Goal: Task Accomplishment & Management: Complete application form

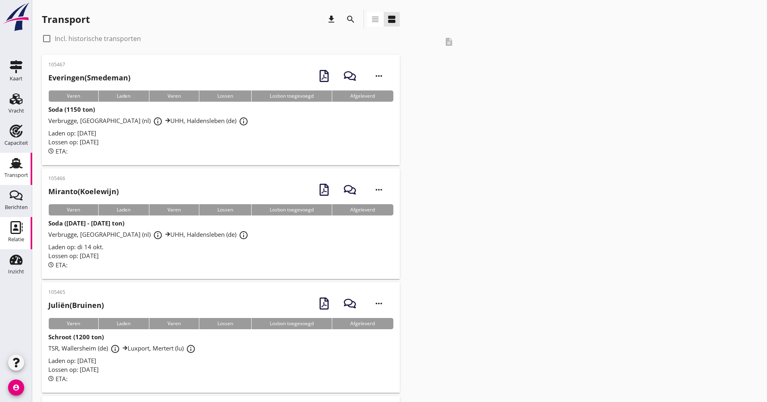
click at [14, 232] on icon "Relatie" at bounding box center [16, 227] width 13 height 13
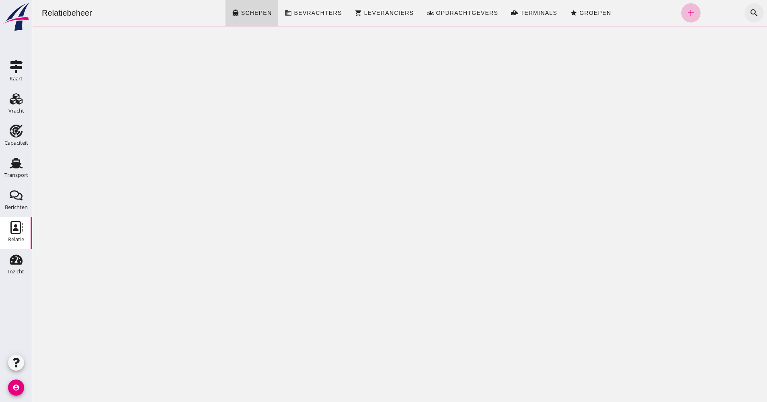
click at [744, 15] on div "search" at bounding box center [753, 12] width 19 height 19
click at [749, 15] on icon "search" at bounding box center [754, 13] width 10 height 10
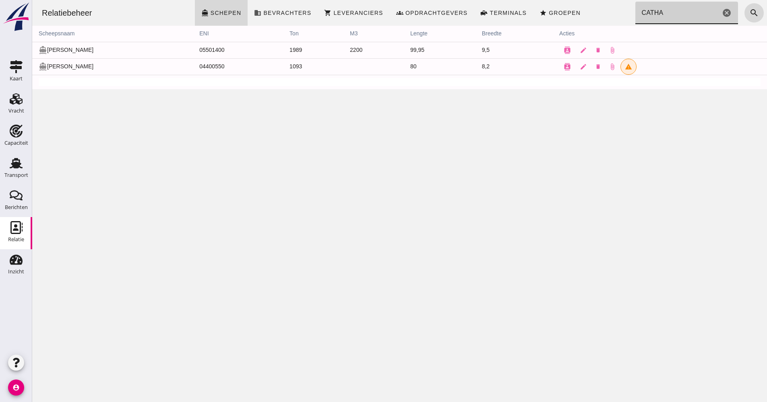
type input "CATHA"
click at [17, 171] on div "Transport" at bounding box center [16, 175] width 24 height 11
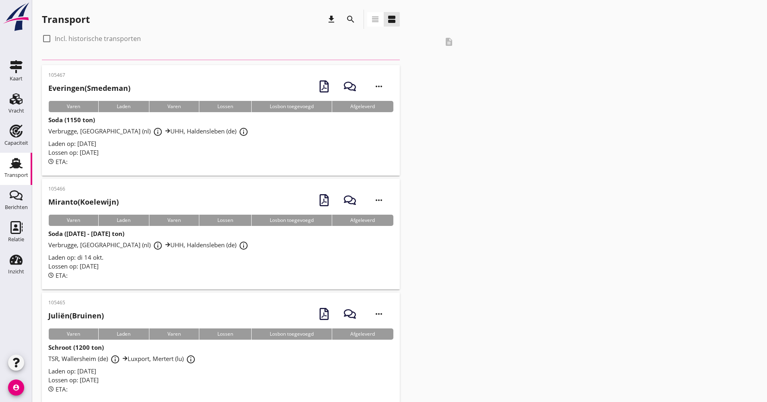
click at [349, 12] on button "search" at bounding box center [350, 19] width 14 height 14
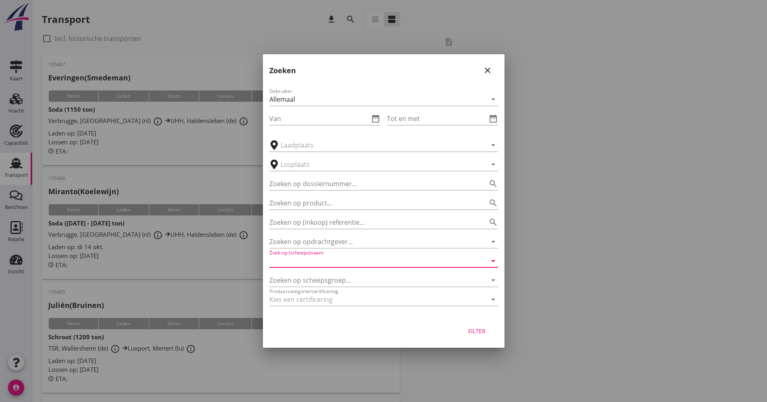
click at [327, 264] on input "Zoek op (scheeps)naam" at bounding box center [372, 261] width 206 height 13
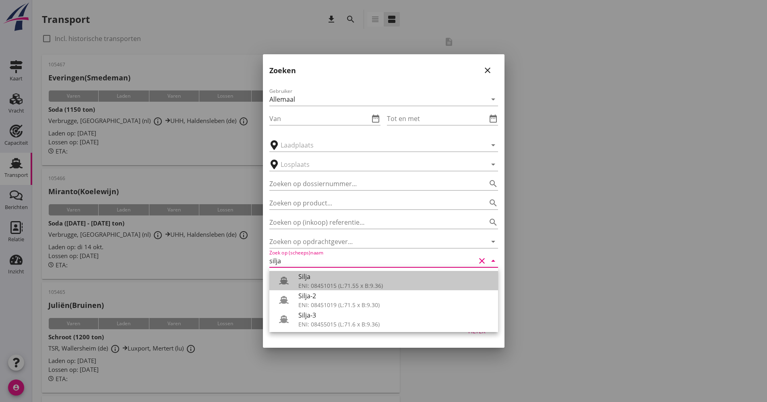
click at [302, 278] on div "Silja" at bounding box center [394, 277] width 193 height 10
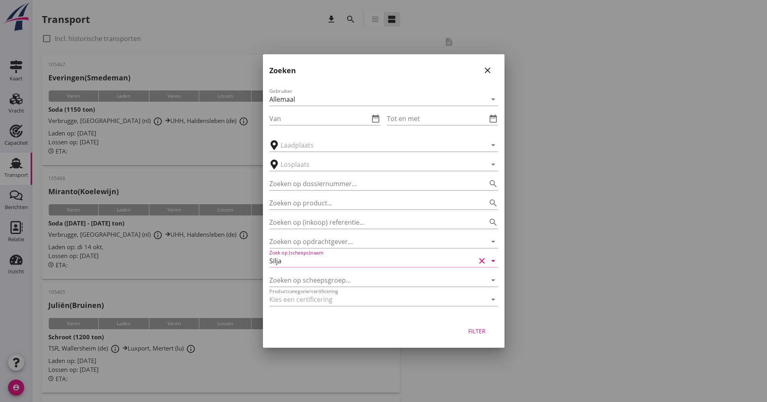
click at [473, 337] on button "Filter" at bounding box center [476, 331] width 35 height 14
type input "Silja"
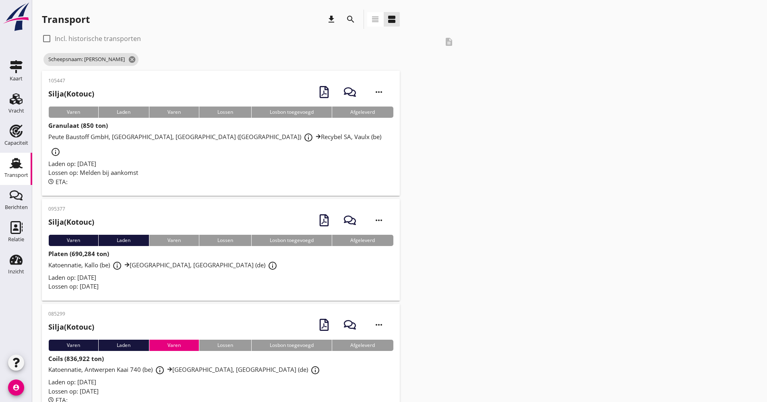
click at [188, 159] on div "Laden op: [DATE]" at bounding box center [220, 163] width 345 height 9
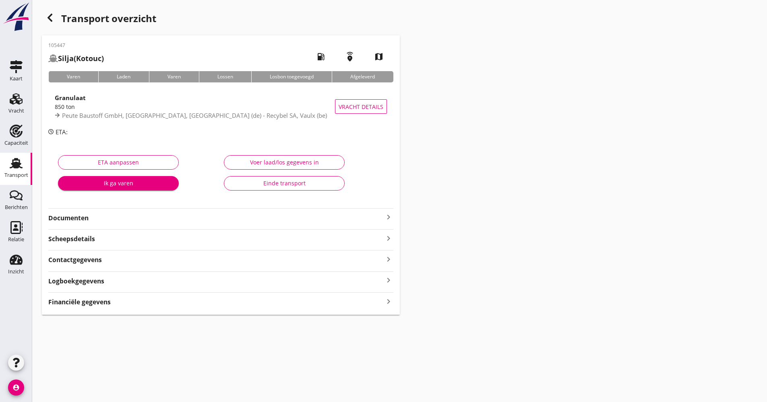
click at [119, 278] on div "Logboekgegevens keyboard_arrow_right" at bounding box center [220, 280] width 345 height 11
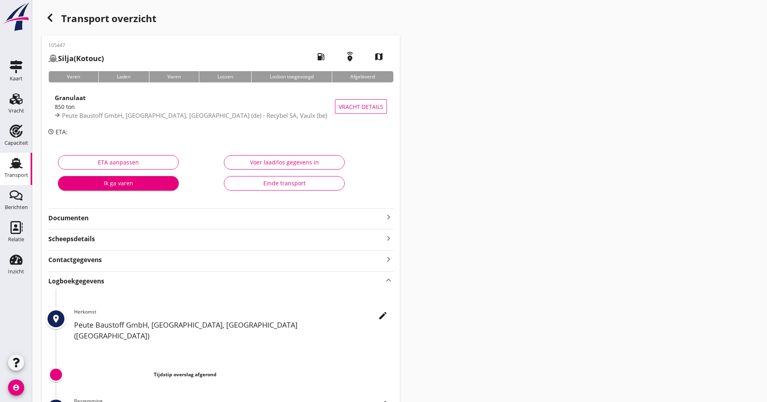
click at [378, 316] on icon "edit" at bounding box center [383, 316] width 10 height 10
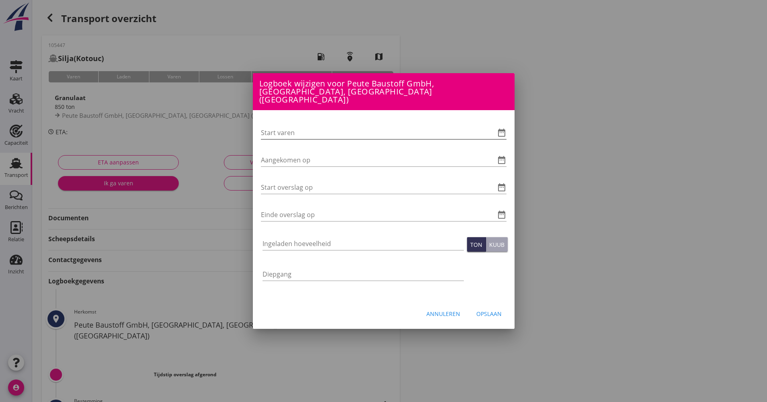
click at [503, 130] on icon "date_range" at bounding box center [502, 133] width 10 height 10
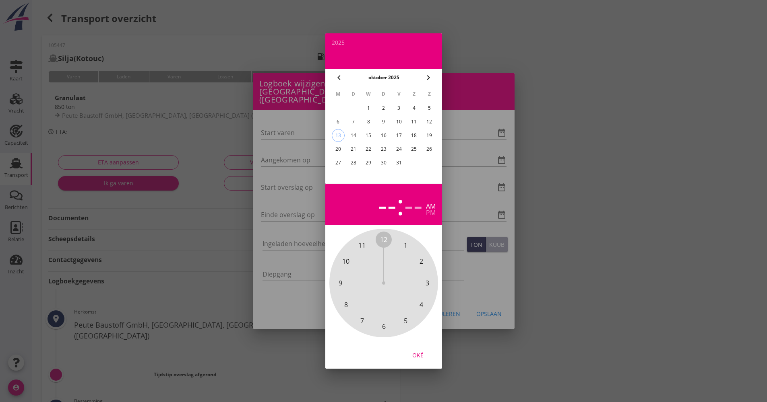
click at [338, 137] on div "13" at bounding box center [338, 136] width 12 height 12
drag, startPoint x: 386, startPoint y: 240, endPoint x: 388, endPoint y: 315, distance: 74.9
click at [388, 315] on div "12 1 2 3 4 5 6 7 8 9 10 11" at bounding box center [383, 283] width 87 height 87
click at [382, 236] on span "00" at bounding box center [383, 240] width 7 height 10
click at [420, 357] on div "Oké" at bounding box center [417, 355] width 23 height 8
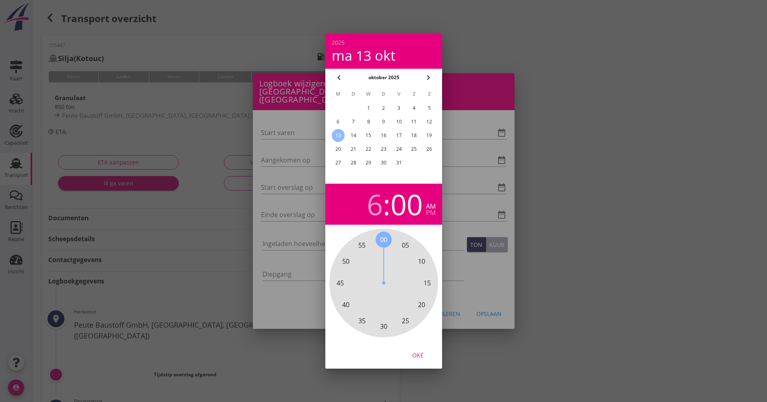
type input "[DATE] 06:00"
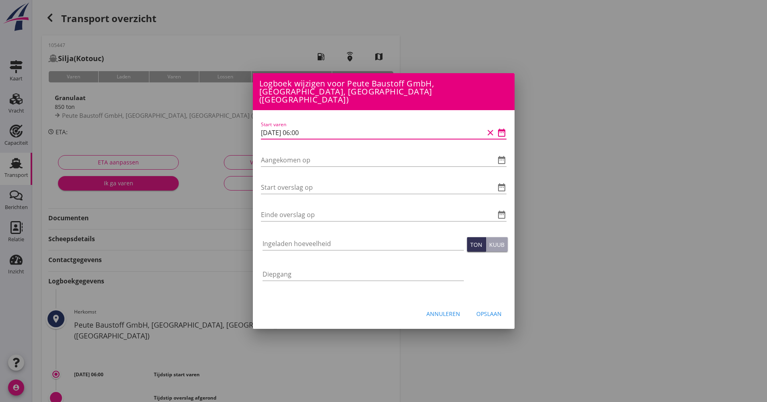
drag, startPoint x: 311, startPoint y: 126, endPoint x: 286, endPoint y: 128, distance: 25.5
click at [265, 128] on input "[DATE] 06:00" at bounding box center [372, 132] width 223 height 13
drag, startPoint x: 291, startPoint y: 130, endPoint x: 292, endPoint y: 122, distance: 7.7
click at [288, 126] on input "[DATE] 06:00" at bounding box center [372, 132] width 223 height 13
drag, startPoint x: 320, startPoint y: 126, endPoint x: 229, endPoint y: 127, distance: 90.6
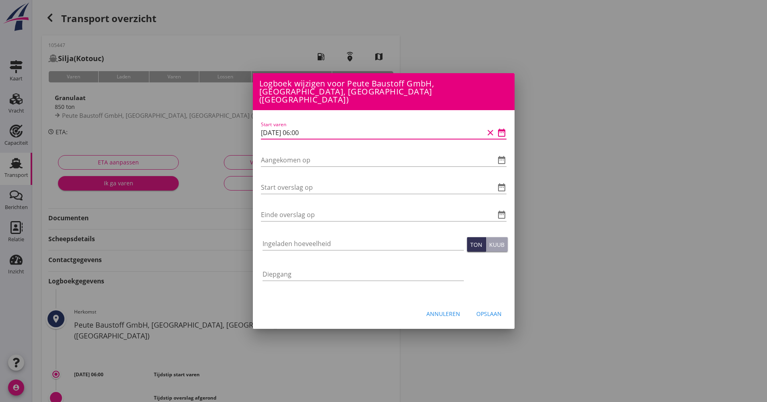
click at [229, 127] on div "[EMAIL_ADDRESS][DOMAIN_NAME] Klant emailadres [PERSON_NAME][EMAIL_ADDRESS][DOMA…" at bounding box center [383, 274] width 767 height 548
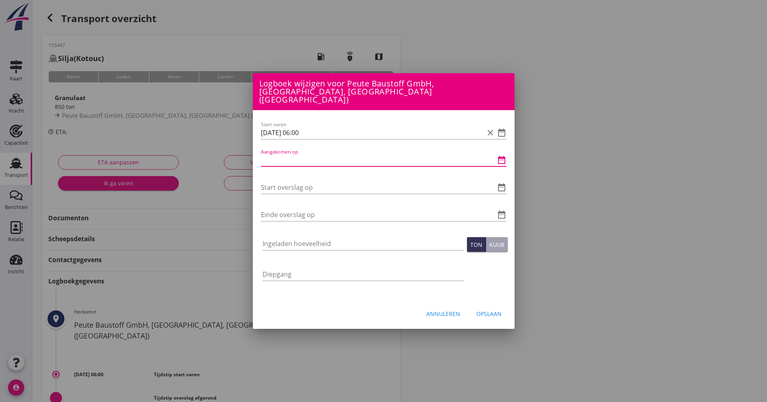
paste input "[DATE] 06:00"
type input "[DATE] 06:00"
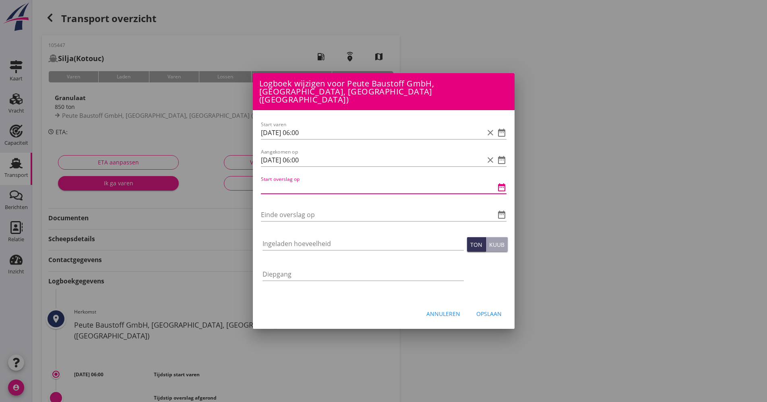
paste input "[DATE] 06:00"
type input "[DATE] 06:00"
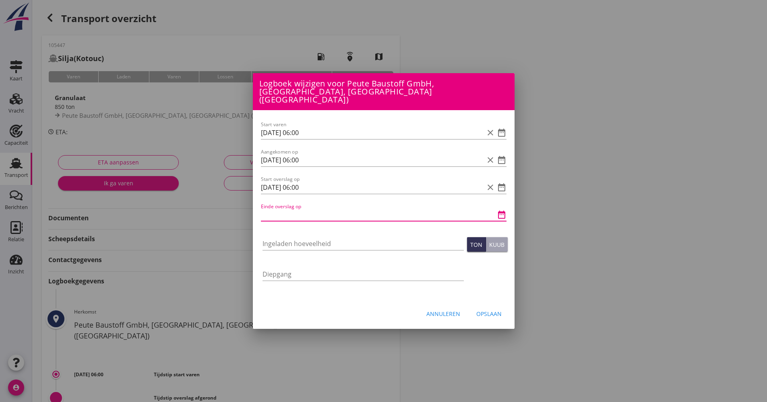
drag, startPoint x: 298, startPoint y: 226, endPoint x: 297, endPoint y: 215, distance: 10.9
drag, startPoint x: 297, startPoint y: 215, endPoint x: 290, endPoint y: 208, distance: 9.7
paste input "[DATE] 06:00"
type input "[DATE] 06:00"
click at [284, 233] on div "Ingeladen hoeveelheid" at bounding box center [362, 246] width 201 height 26
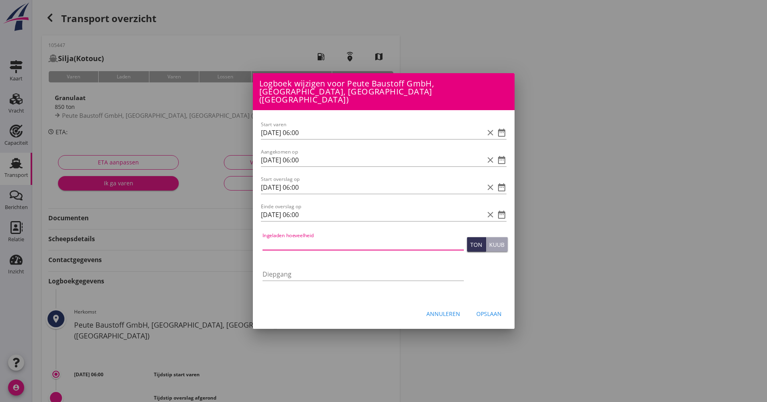
click at [284, 243] on input "Ingeladen hoeveelheid" at bounding box center [362, 243] width 201 height 13
type input "887.330"
click at [492, 310] on div "Opslaan" at bounding box center [488, 314] width 25 height 8
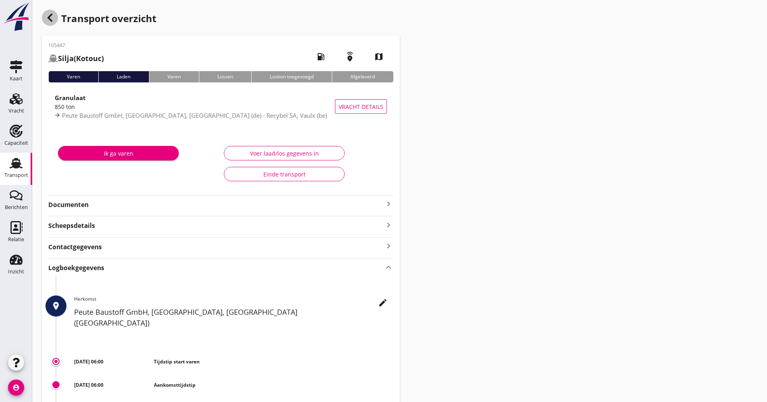
click at [47, 23] on div "button" at bounding box center [50, 18] width 16 height 16
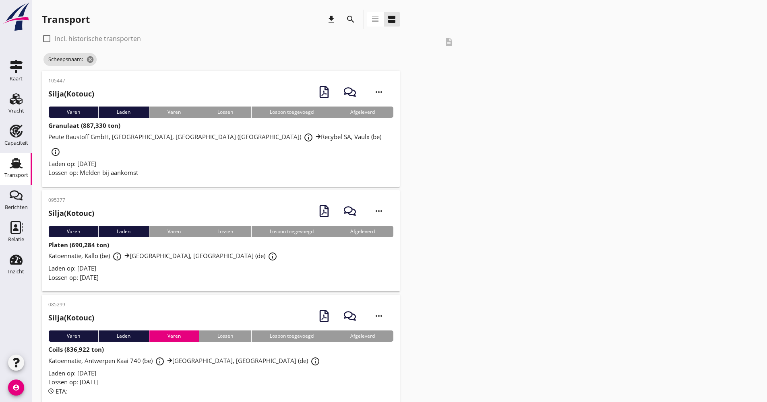
click at [347, 18] on icon "search" at bounding box center [351, 19] width 10 height 10
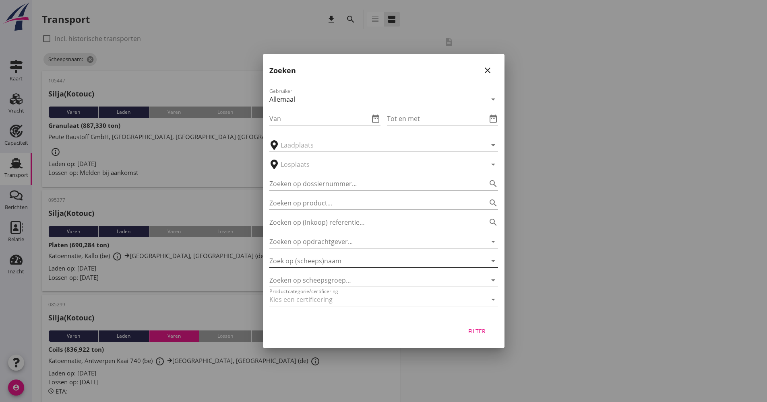
click at [330, 263] on input "Zoek op (scheeps)naam" at bounding box center [372, 261] width 206 height 13
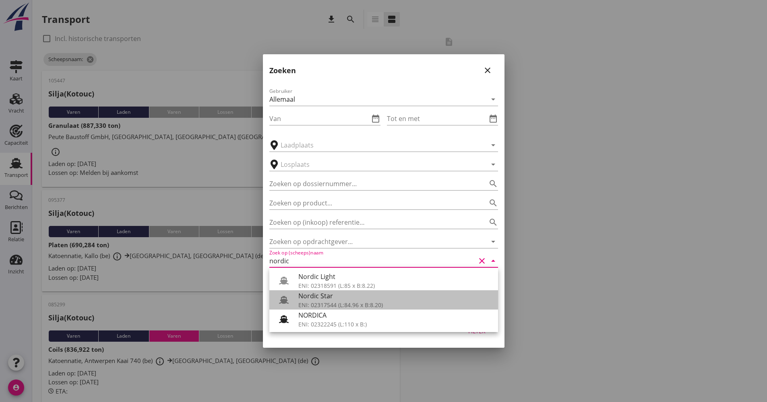
click at [328, 300] on div "Nordic Star" at bounding box center [394, 296] width 193 height 10
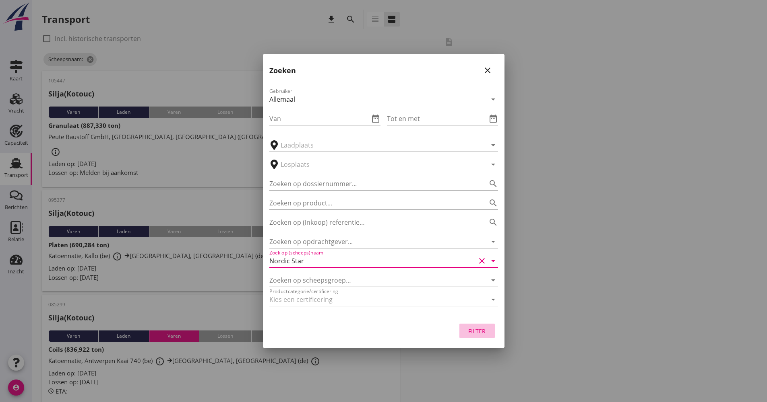
click at [493, 328] on button "Filter" at bounding box center [476, 331] width 35 height 14
type input "Nordic Star"
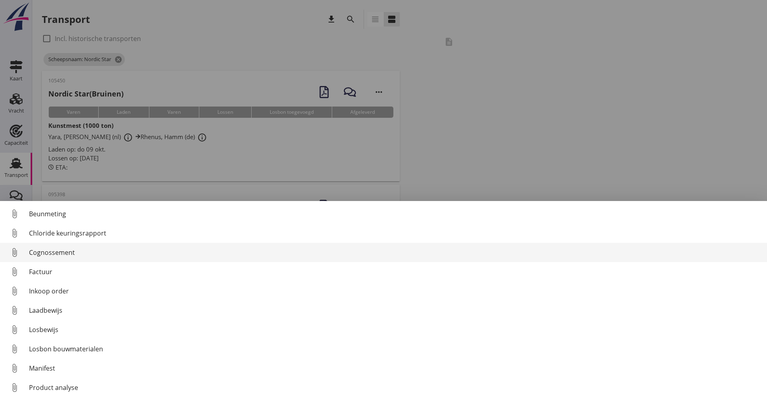
click at [72, 250] on div "Cognossement" at bounding box center [394, 253] width 731 height 10
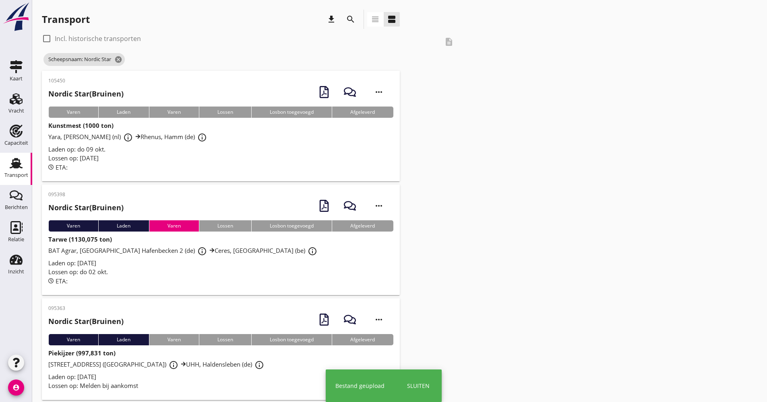
click at [198, 159] on div "Lossen op: [DATE]" at bounding box center [220, 158] width 345 height 9
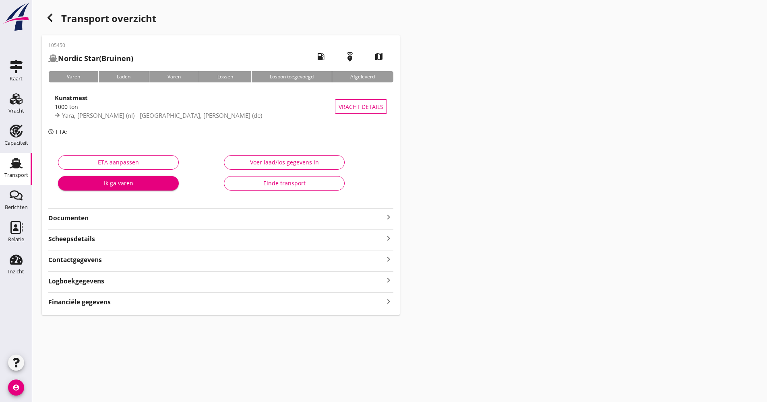
click at [107, 227] on div "105450 Nordic Star (Bruinen) local_gas_station emergency_share map Varen Laden …" at bounding box center [221, 175] width 358 height 280
click at [109, 219] on strong "Documenten" at bounding box center [215, 218] width 335 height 9
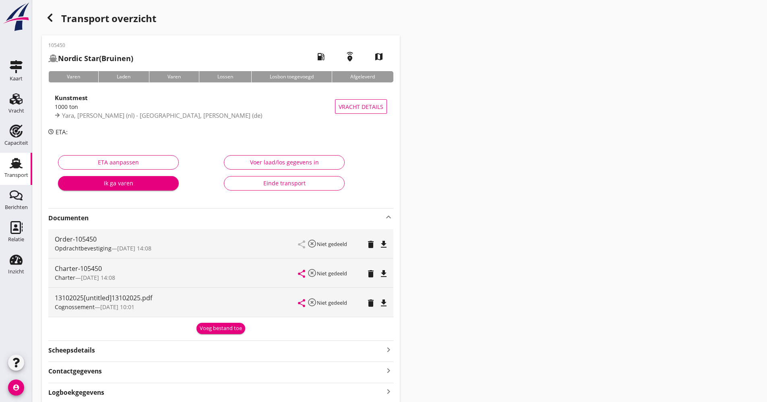
click at [118, 218] on strong "Documenten" at bounding box center [215, 218] width 335 height 9
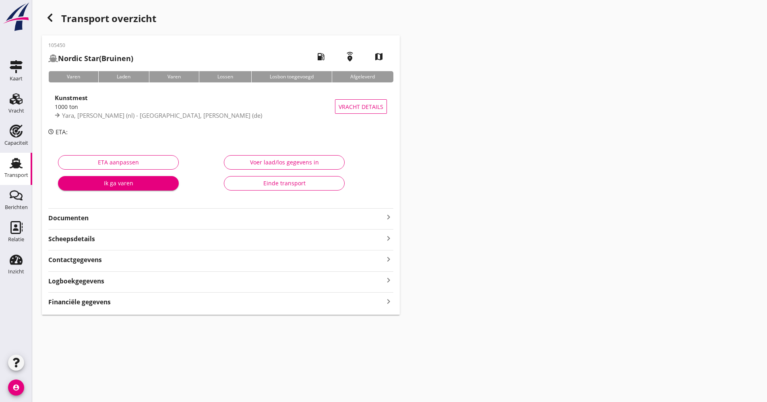
click at [120, 282] on div "Logboekgegevens keyboard_arrow_right" at bounding box center [220, 280] width 345 height 11
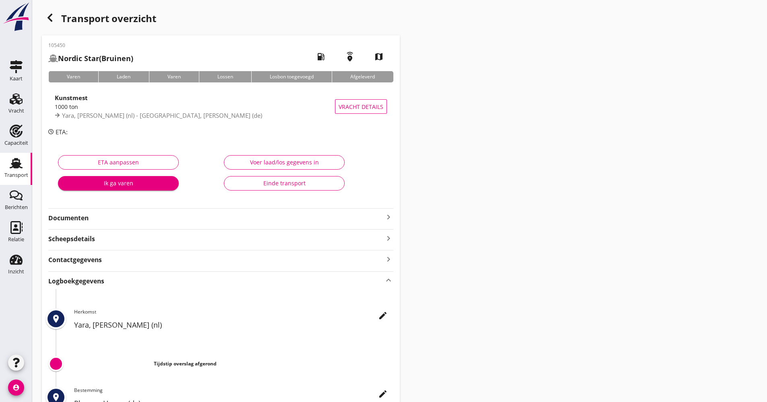
click at [383, 315] on icon "edit" at bounding box center [383, 316] width 10 height 10
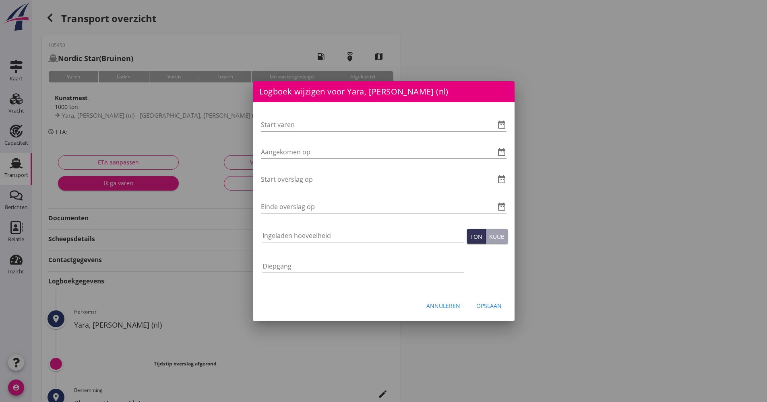
click at [505, 123] on icon "date_range" at bounding box center [502, 125] width 10 height 10
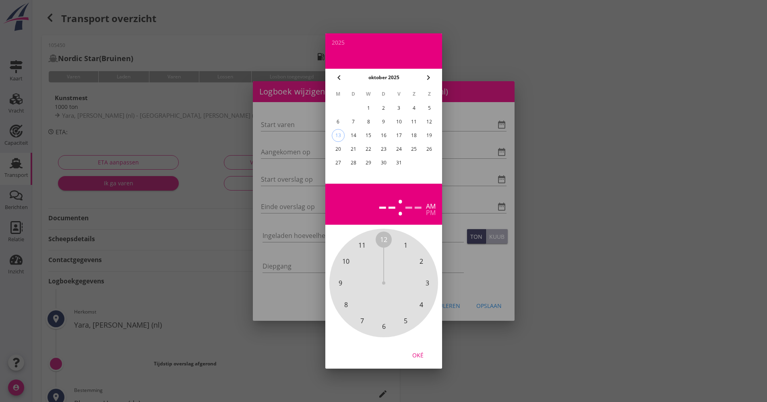
click at [400, 118] on div "10" at bounding box center [398, 122] width 13 height 13
drag, startPoint x: 395, startPoint y: 252, endPoint x: 388, endPoint y: 330, distance: 78.3
click at [388, 327] on div "12 1 2 3 4 5 6 7 8 9 10 11" at bounding box center [383, 283] width 87 height 87
click at [386, 238] on span "00" at bounding box center [383, 240] width 7 height 10
click at [385, 242] on span "00" at bounding box center [383, 240] width 7 height 10
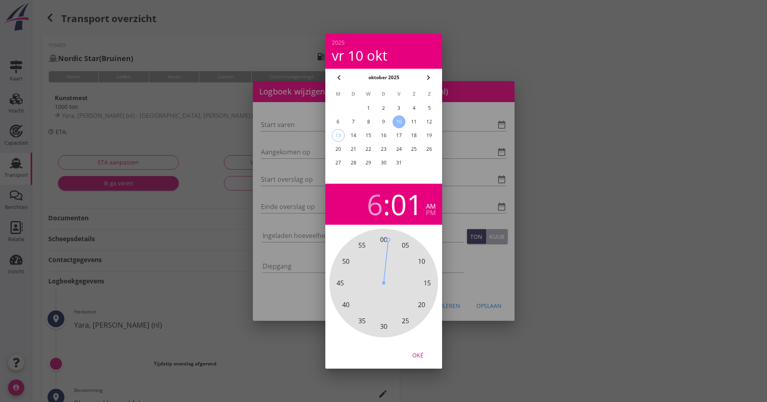
click at [385, 239] on span "00" at bounding box center [383, 240] width 7 height 10
click at [418, 354] on div "Oké" at bounding box center [417, 355] width 23 height 8
type input "[DATE] 06:00"
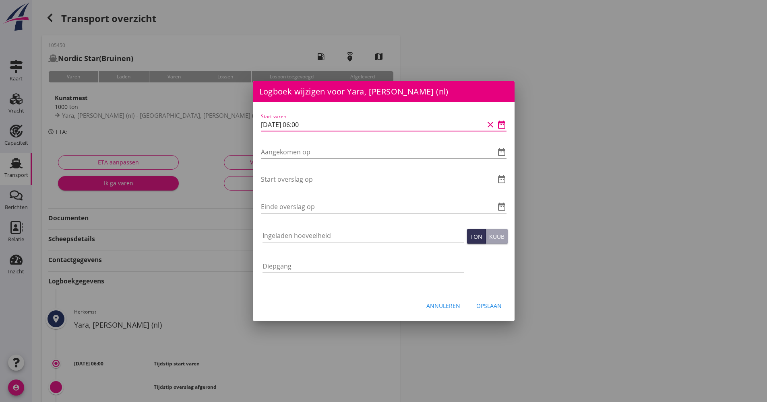
drag, startPoint x: 326, startPoint y: 119, endPoint x: 254, endPoint y: 122, distance: 72.1
click at [254, 122] on div "Start varen [DATE] 06:00 clear date_range Aangekomen op date_range Start oversl…" at bounding box center [384, 197] width 262 height 190
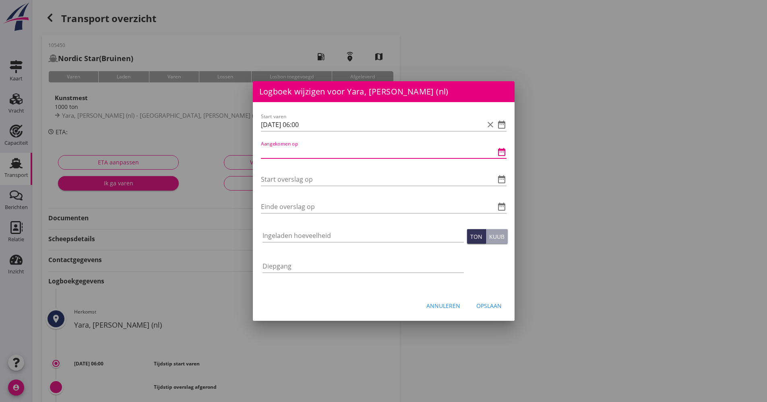
paste input "[DATE] 06:00"
type input "[DATE] 06:00"
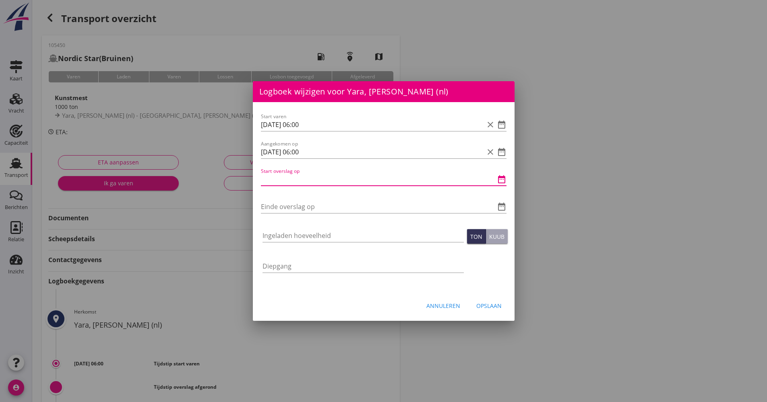
paste input "[DATE] 06:00"
type input "[DATE] 06:00"
drag, startPoint x: 289, startPoint y: 194, endPoint x: 277, endPoint y: 205, distance: 16.5
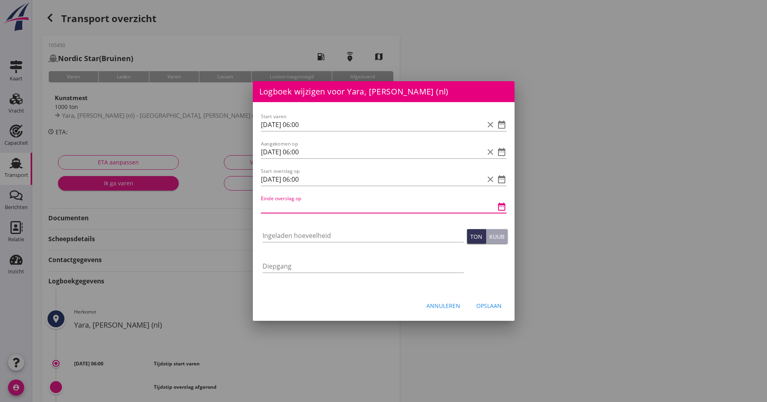
paste input "[DATE] 06:00"
drag, startPoint x: 269, startPoint y: 207, endPoint x: 265, endPoint y: 206, distance: 4.6
click at [265, 206] on input "[DATE] 06:00" at bounding box center [372, 206] width 223 height 13
click at [268, 208] on input "[DATE] 06:00" at bounding box center [372, 206] width 223 height 13
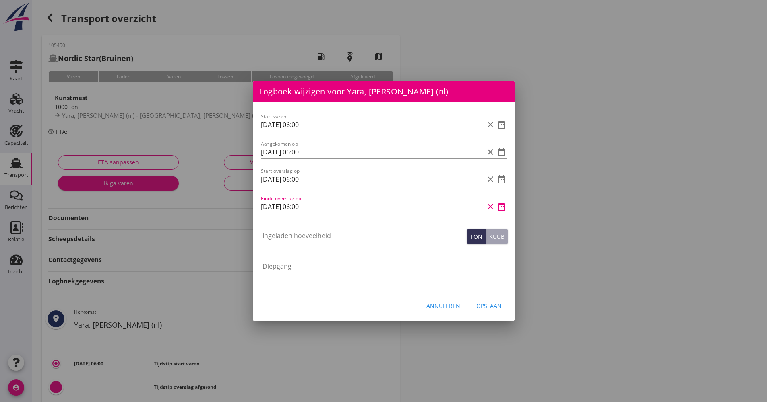
drag, startPoint x: 305, startPoint y: 206, endPoint x: 301, endPoint y: 203, distance: 4.9
click at [301, 205] on input "[DATE] 06:00" at bounding box center [372, 206] width 223 height 13
drag, startPoint x: 318, startPoint y: 206, endPoint x: 297, endPoint y: 203, distance: 20.7
click at [297, 203] on input "[DATE] 06:00" at bounding box center [372, 206] width 223 height 13
type input "[DATE] 01:45"
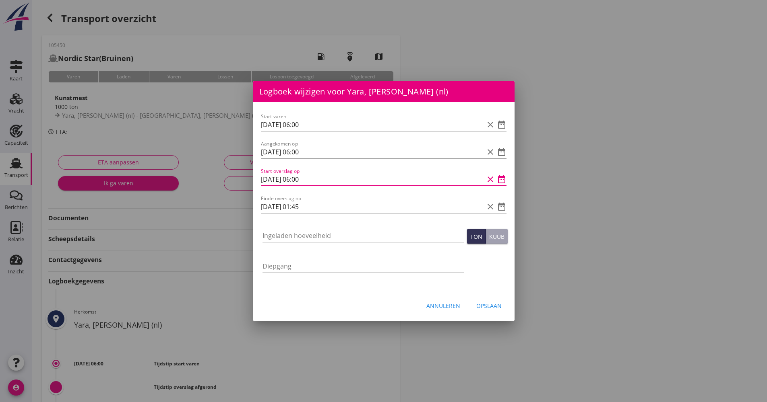
drag, startPoint x: 302, startPoint y: 180, endPoint x: 294, endPoint y: 167, distance: 16.1
click at [297, 178] on input "[DATE] 06:00" at bounding box center [372, 179] width 223 height 13
type input "[DATE] 22:15"
click at [267, 242] on input "Ingeladen hoeveelheid" at bounding box center [362, 235] width 201 height 13
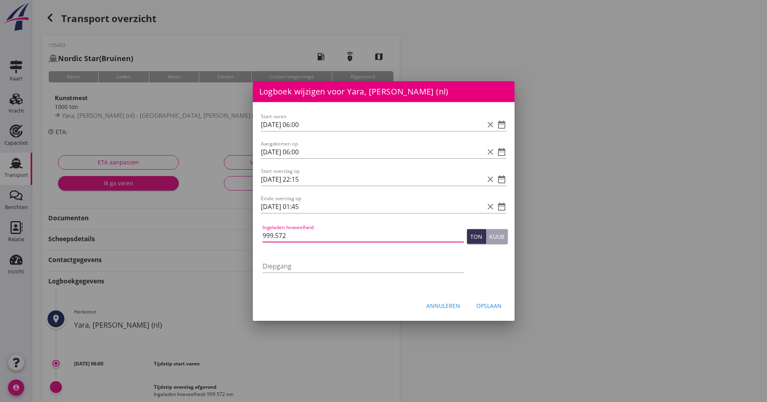
type input "999.572"
click at [485, 308] on div "Opslaan" at bounding box center [488, 306] width 25 height 8
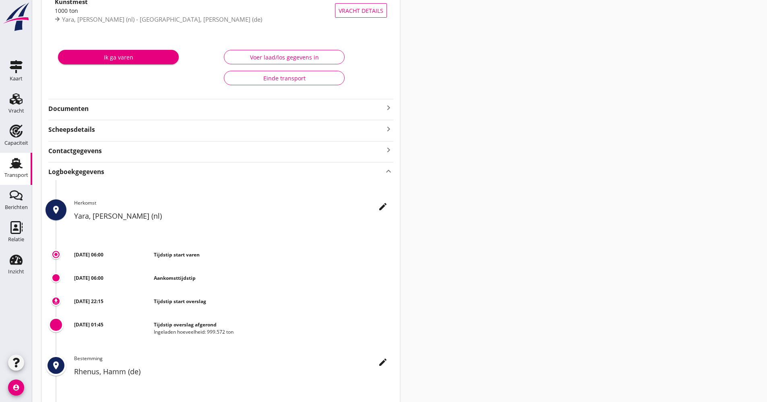
scroll to position [95, 0]
click at [161, 115] on div "105450 Nordic Star (Bruinen) local_gas_station emergency_share map Varen Laden …" at bounding box center [221, 197] width 358 height 514
click at [161, 111] on strong "Documenten" at bounding box center [215, 109] width 335 height 9
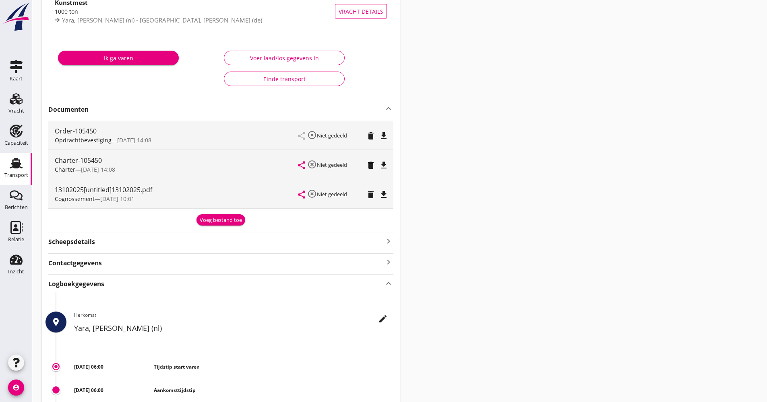
click at [161, 111] on strong "Documenten" at bounding box center [215, 109] width 335 height 9
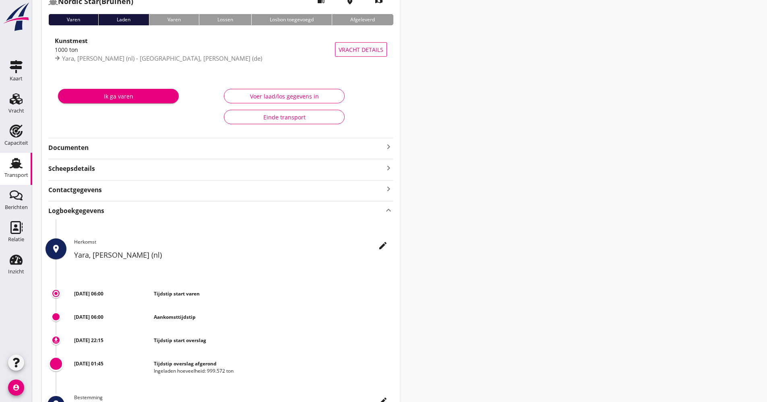
scroll to position [0, 0]
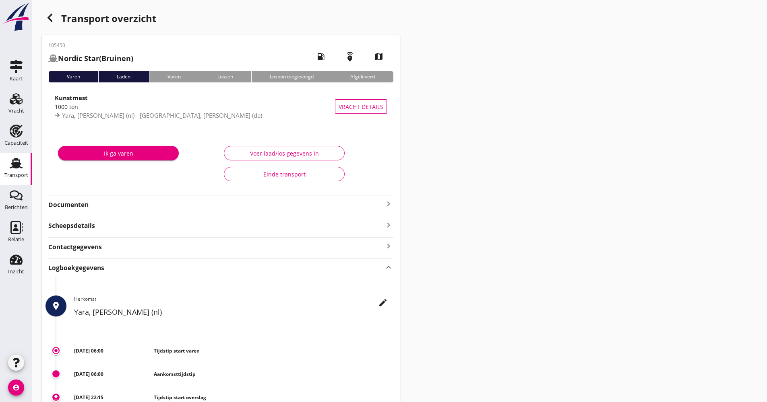
click at [6, 166] on div "Transport" at bounding box center [15, 163] width 19 height 13
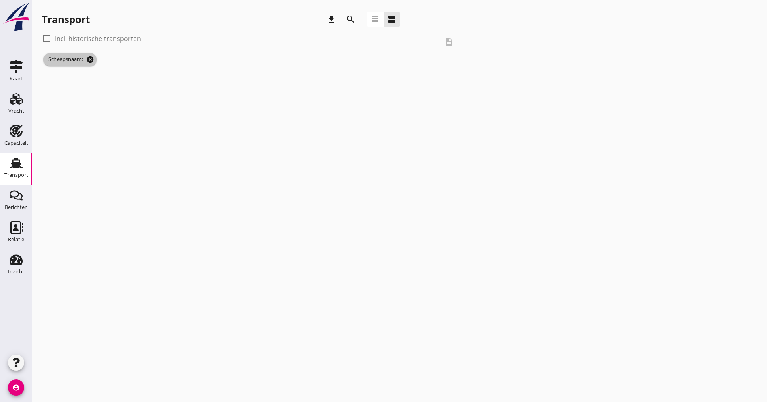
click at [89, 56] on icon "cancel" at bounding box center [90, 60] width 8 height 8
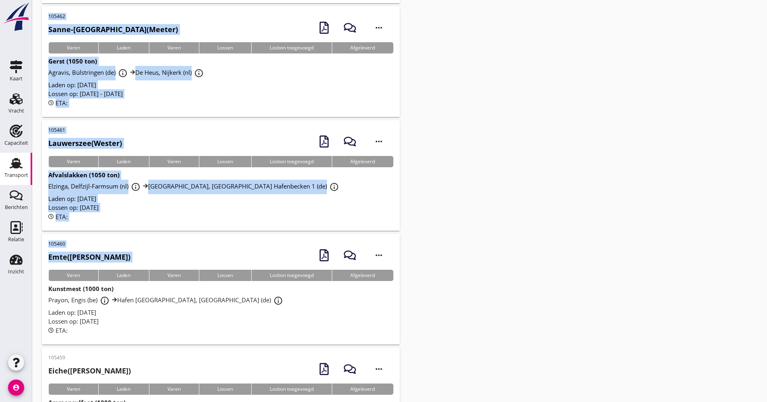
scroll to position [684, 0]
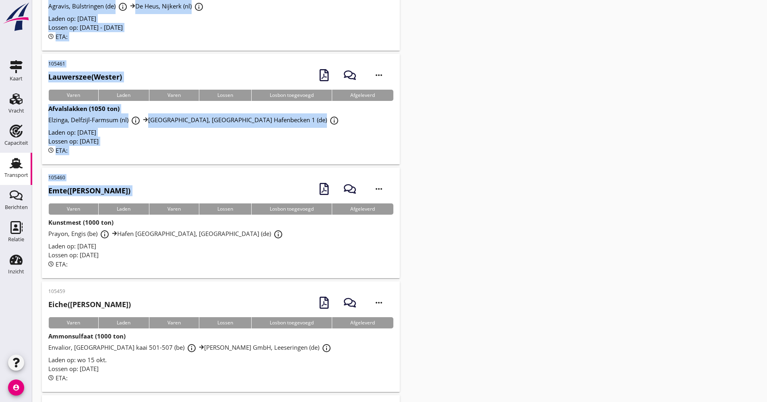
drag, startPoint x: 43, startPoint y: 19, endPoint x: 203, endPoint y: 251, distance: 282.2
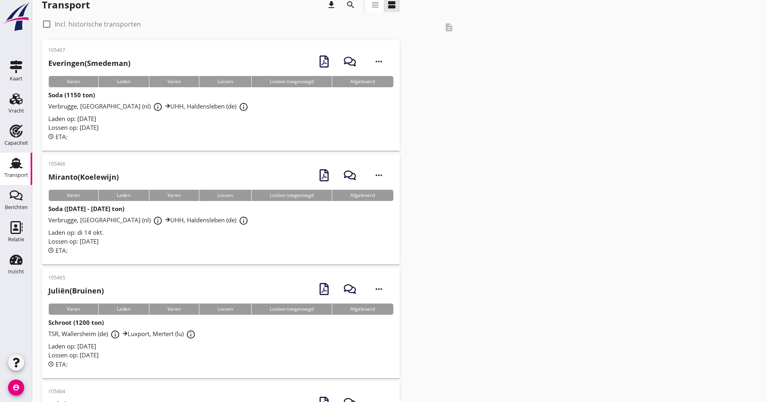
scroll to position [0, 0]
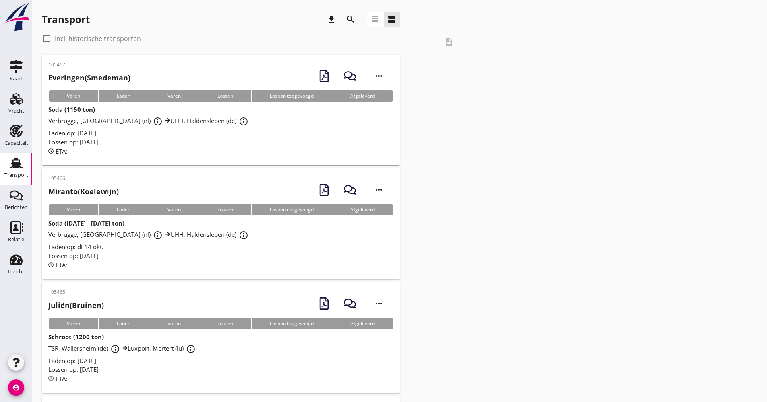
drag, startPoint x: 46, startPoint y: 17, endPoint x: 182, endPoint y: 268, distance: 285.2
click at [182, 268] on div "ETA:" at bounding box center [220, 265] width 345 height 9
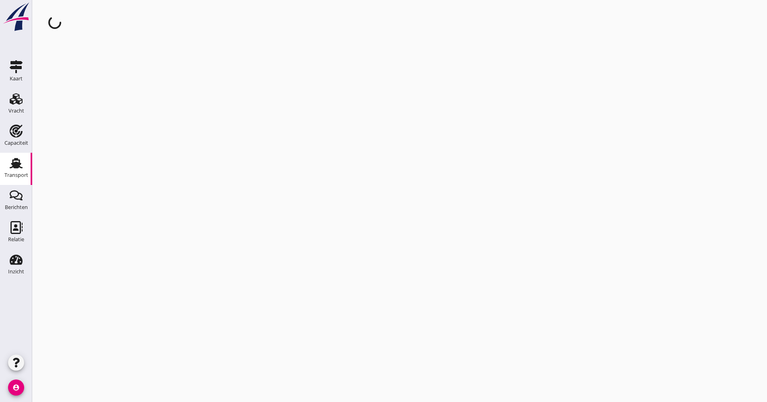
click at [182, 271] on div "cancel You are impersonating another user." at bounding box center [399, 201] width 734 height 402
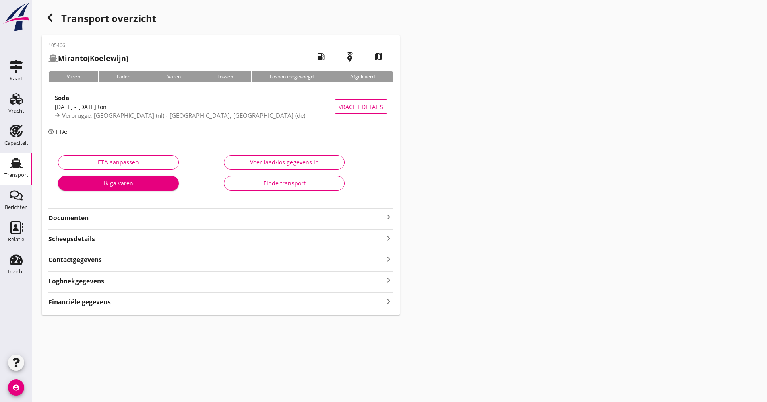
click at [23, 172] on div "Transport" at bounding box center [16, 175] width 24 height 11
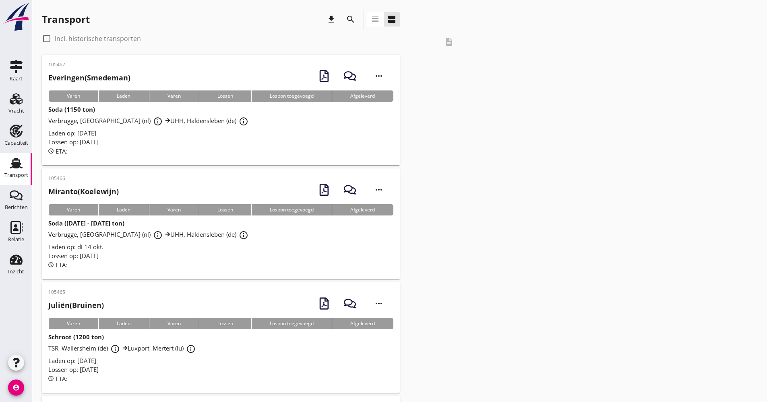
drag, startPoint x: 42, startPoint y: 14, endPoint x: 262, endPoint y: 270, distance: 337.7
drag, startPoint x: 41, startPoint y: 17, endPoint x: 154, endPoint y: 266, distance: 273.4
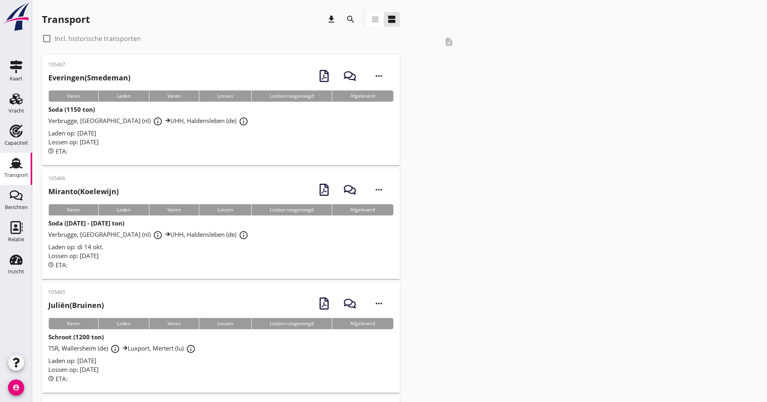
click at [371, 75] on icon "more_horiz" at bounding box center [378, 76] width 23 height 23
click at [375, 194] on icon "more_horiz" at bounding box center [378, 190] width 23 height 23
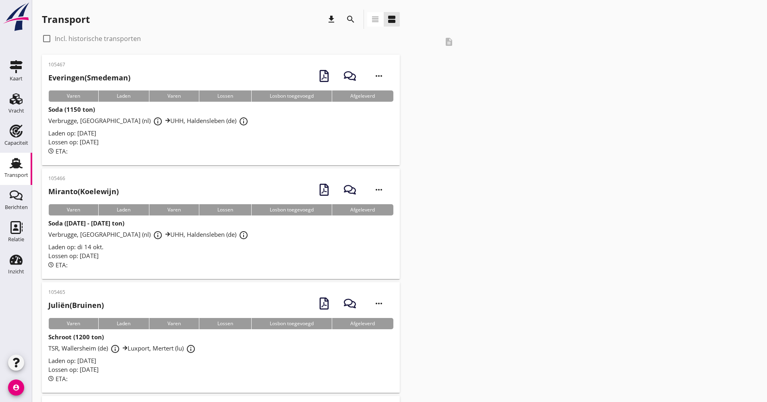
drag, startPoint x: 43, startPoint y: 20, endPoint x: 173, endPoint y: 264, distance: 277.3
drag, startPoint x: 63, startPoint y: 22, endPoint x: 163, endPoint y: 268, distance: 265.7
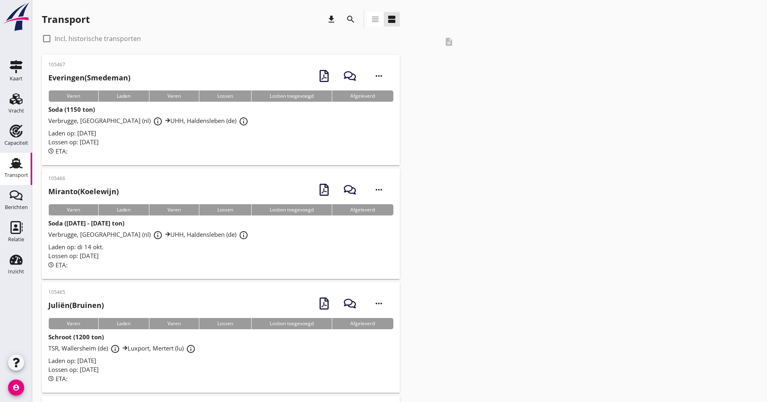
drag, startPoint x: 163, startPoint y: 268, endPoint x: 156, endPoint y: 268, distance: 6.4
click at [162, 268] on div "ETA:" at bounding box center [220, 265] width 345 height 9
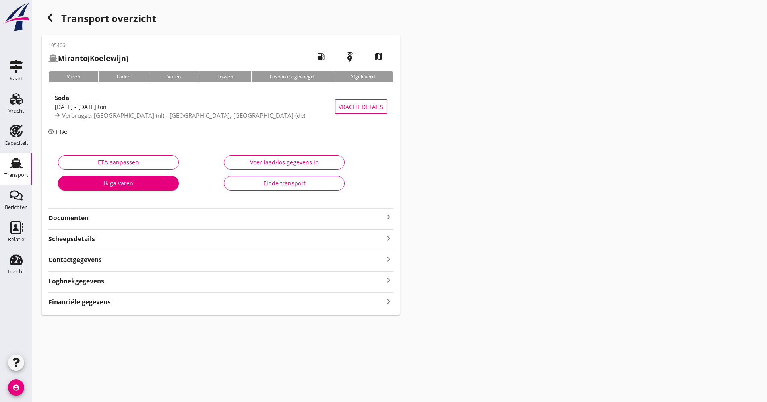
click at [25, 168] on div "Transport" at bounding box center [15, 163] width 19 height 13
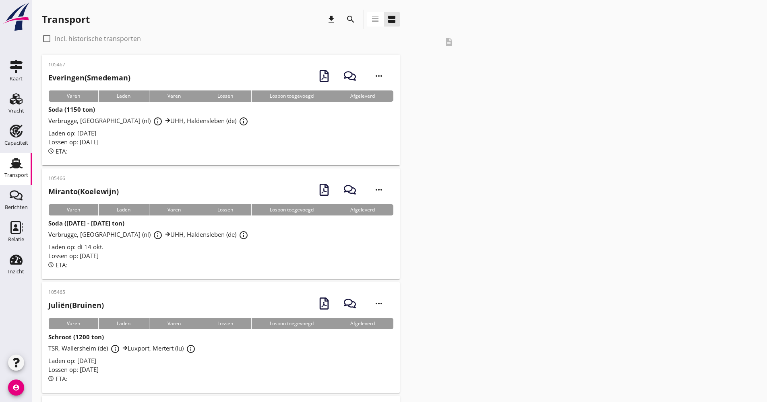
click at [347, 18] on icon "search" at bounding box center [351, 19] width 10 height 10
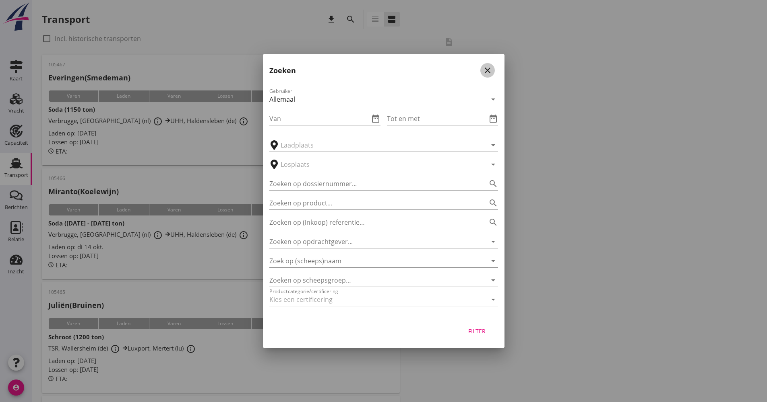
click at [488, 72] on icon "close" at bounding box center [488, 71] width 10 height 10
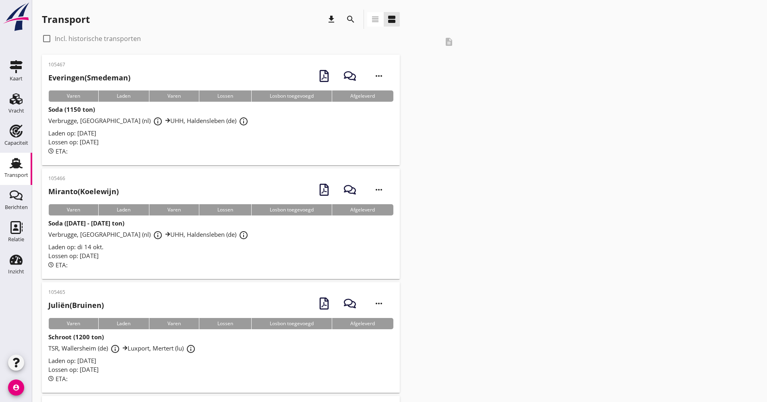
click at [353, 23] on icon "search" at bounding box center [351, 19] width 10 height 10
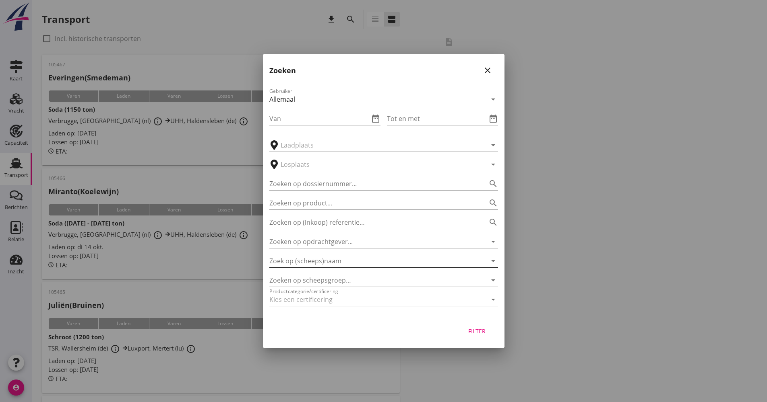
click at [340, 264] on input "Zoek op (scheeps)naam" at bounding box center [372, 261] width 206 height 13
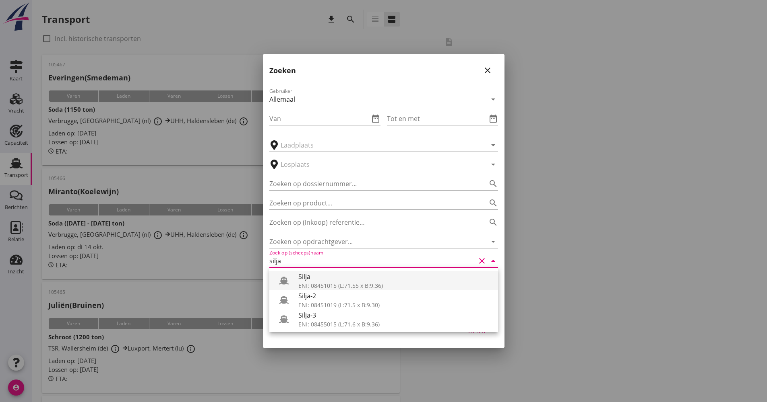
click at [334, 277] on div "Silja" at bounding box center [394, 277] width 193 height 10
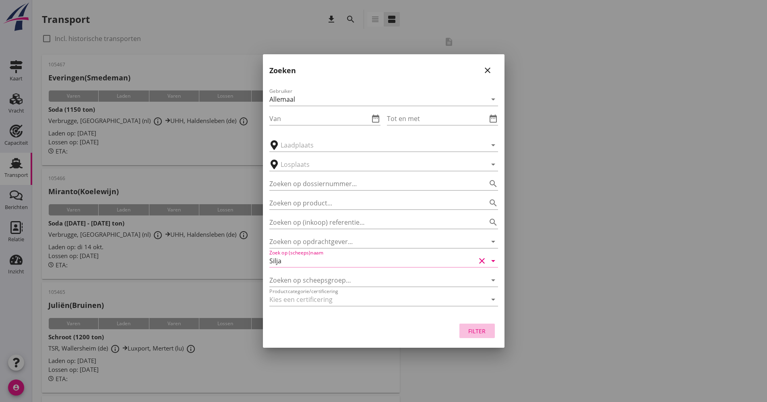
click at [476, 328] on div "Filter" at bounding box center [477, 331] width 23 height 8
type input "Silja"
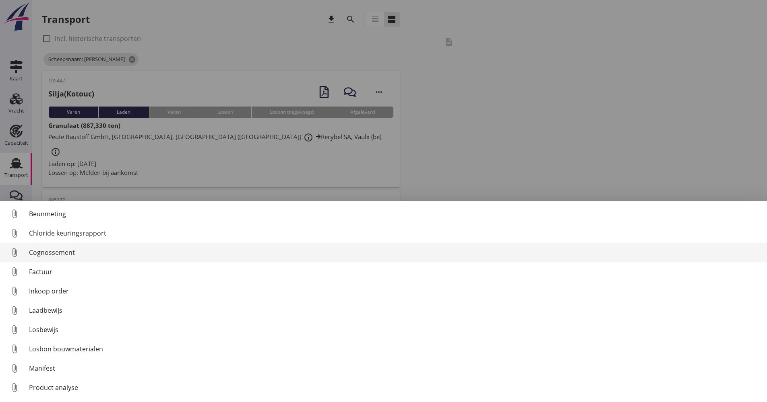
click at [62, 258] on link "attach_file Cognossement" at bounding box center [383, 252] width 767 height 19
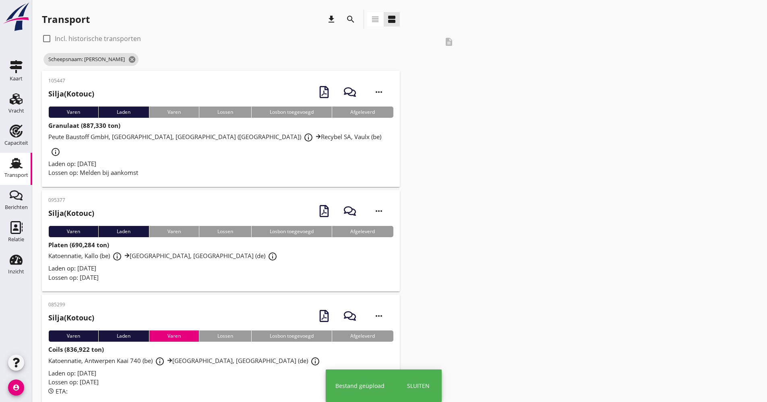
click at [149, 159] on div "Laden op: [DATE]" at bounding box center [220, 163] width 345 height 9
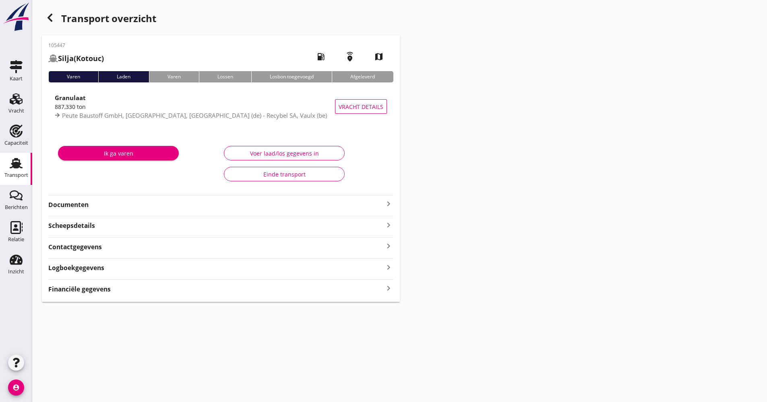
click at [107, 201] on strong "Documenten" at bounding box center [215, 204] width 335 height 9
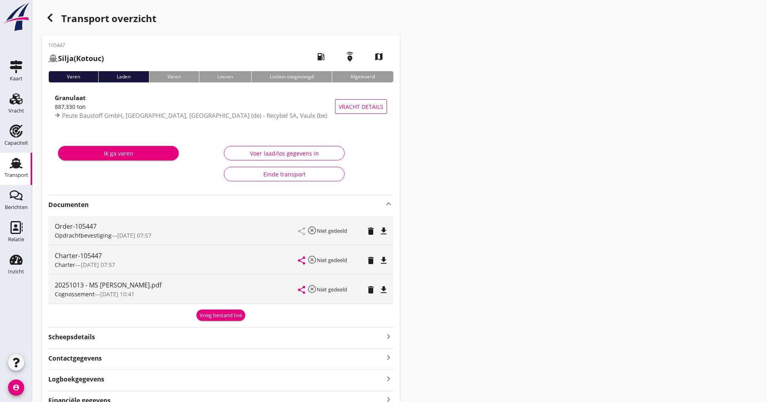
click at [106, 202] on strong "Documenten" at bounding box center [215, 204] width 335 height 9
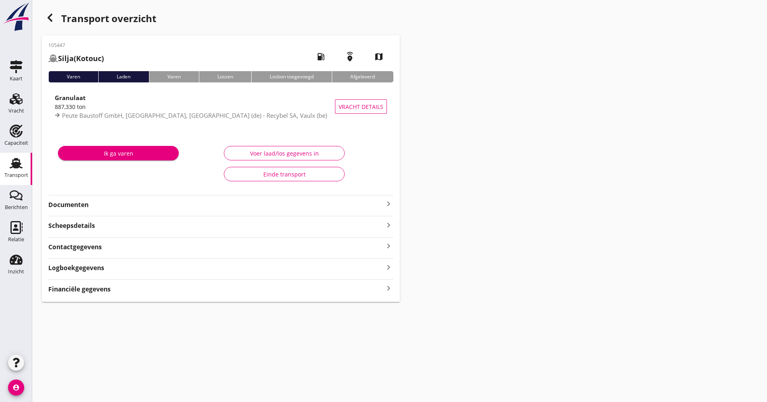
click at [130, 265] on div "Logboekgegevens keyboard_arrow_right" at bounding box center [220, 267] width 345 height 11
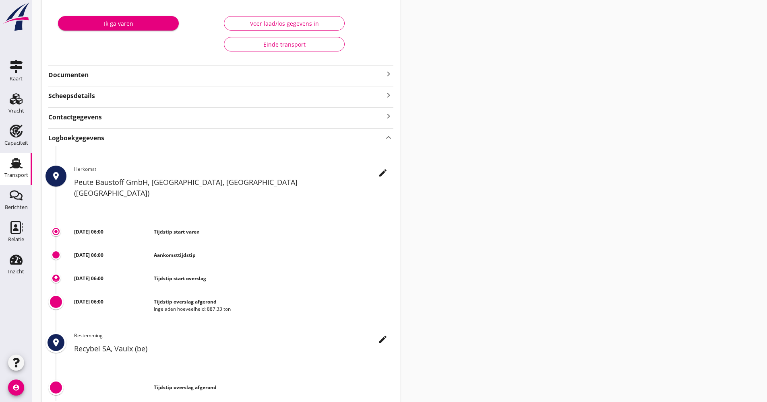
scroll to position [176, 0]
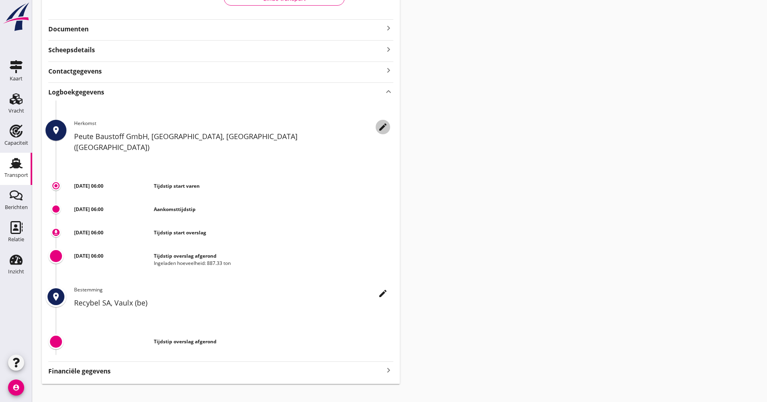
click at [384, 129] on icon "edit" at bounding box center [383, 127] width 10 height 10
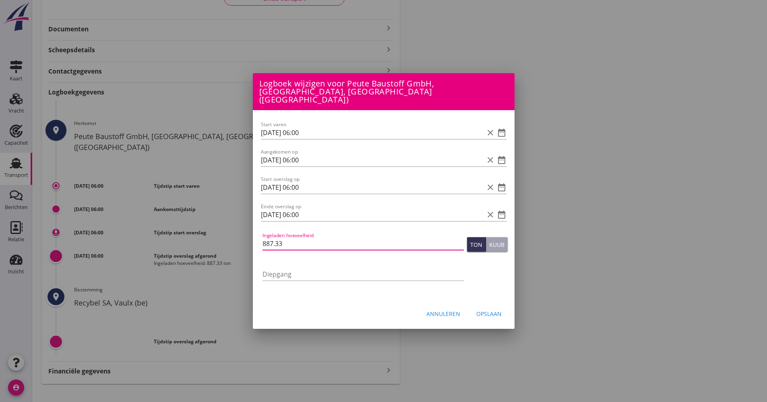
drag, startPoint x: 285, startPoint y: 242, endPoint x: 259, endPoint y: 246, distance: 26.9
click at [259, 245] on div "Start varen [DATE] 06:00 clear date_range Aangekomen op [DATE] 06:00 clear date…" at bounding box center [384, 205] width 262 height 190
type input "875.260"
click at [491, 310] on div "Opslaan" at bounding box center [488, 314] width 25 height 8
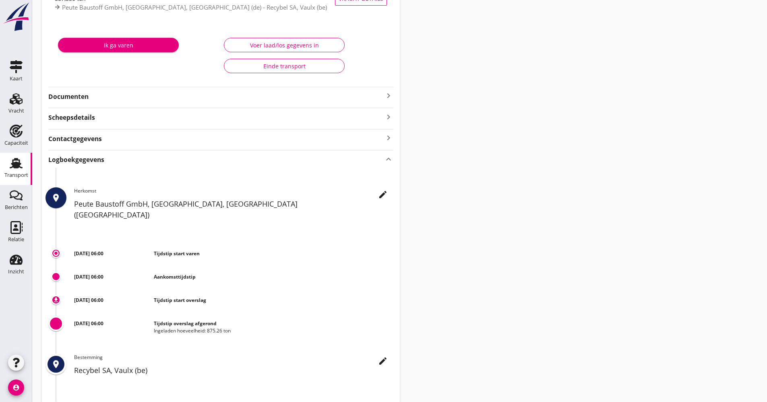
scroll to position [0, 0]
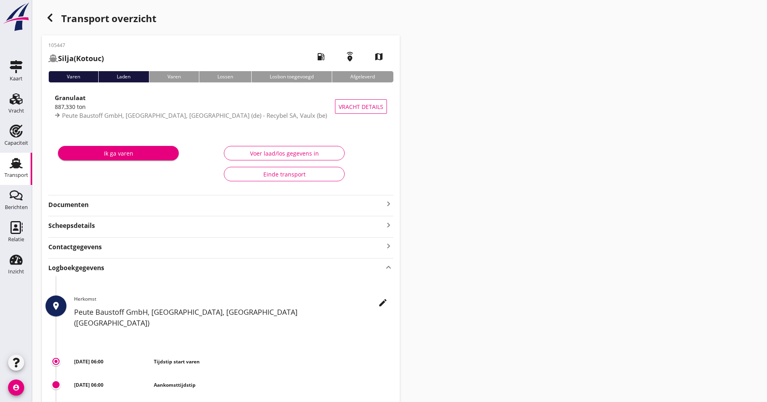
click at [14, 169] on icon "Transport" at bounding box center [16, 163] width 13 height 13
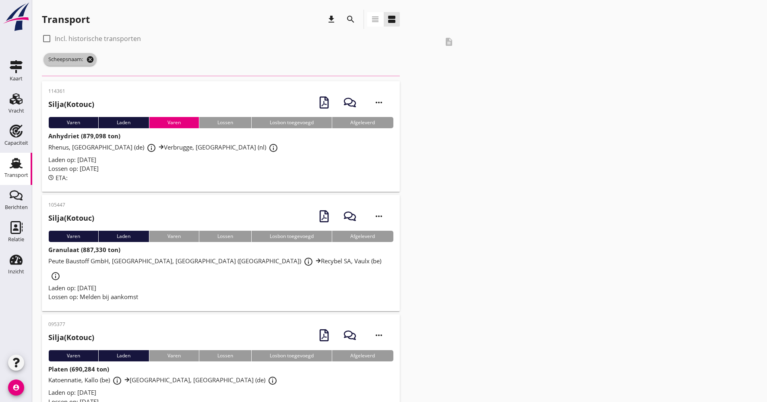
click at [95, 59] on span "Scheepsnaam: cancel" at bounding box center [69, 59] width 53 height 13
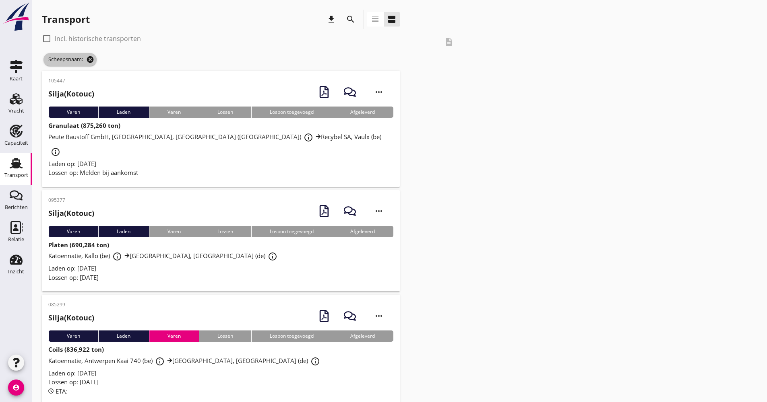
click at [91, 59] on icon "cancel" at bounding box center [90, 60] width 8 height 8
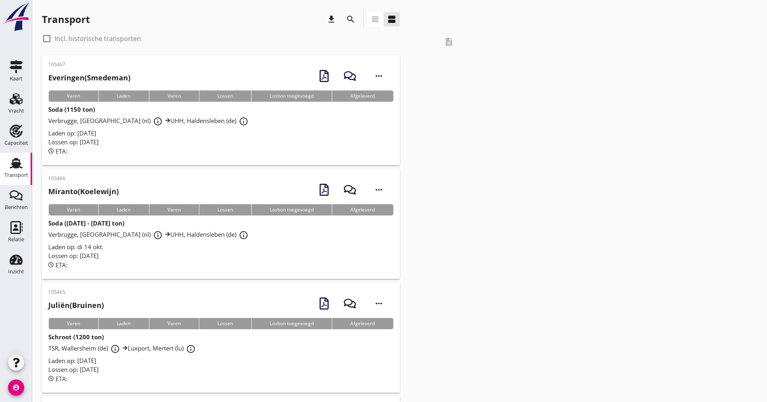
click at [25, 157] on div "Transport" at bounding box center [15, 163] width 19 height 13
click at [20, 192] on icon "Berichten" at bounding box center [16, 195] width 13 height 13
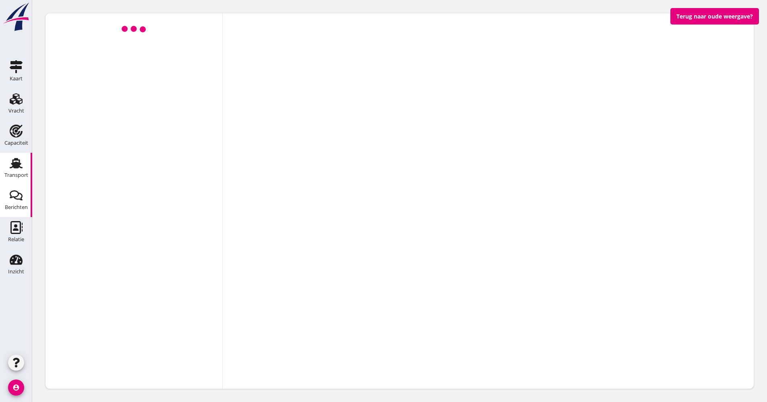
click at [19, 175] on div "Transport" at bounding box center [16, 175] width 24 height 5
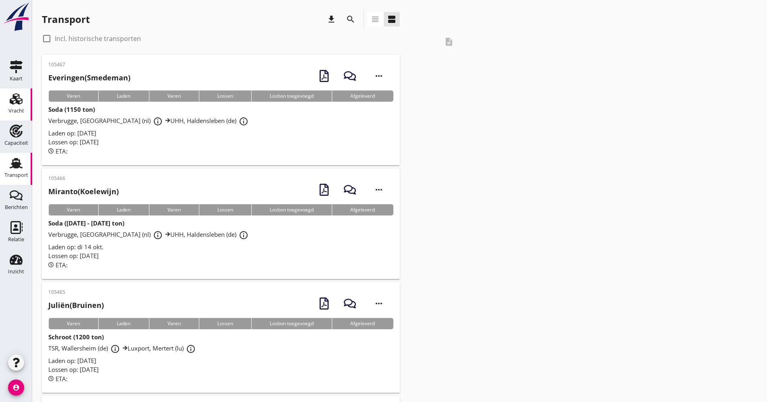
click at [23, 118] on link "Vracht Vracht" at bounding box center [16, 105] width 32 height 32
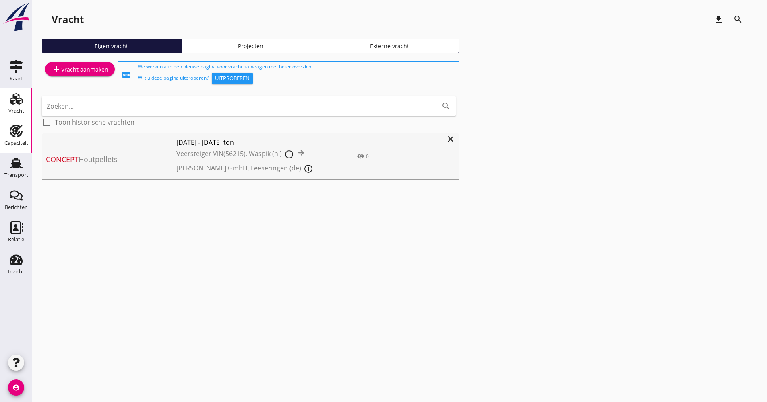
click at [15, 142] on div "Capaciteit" at bounding box center [16, 142] width 24 height 5
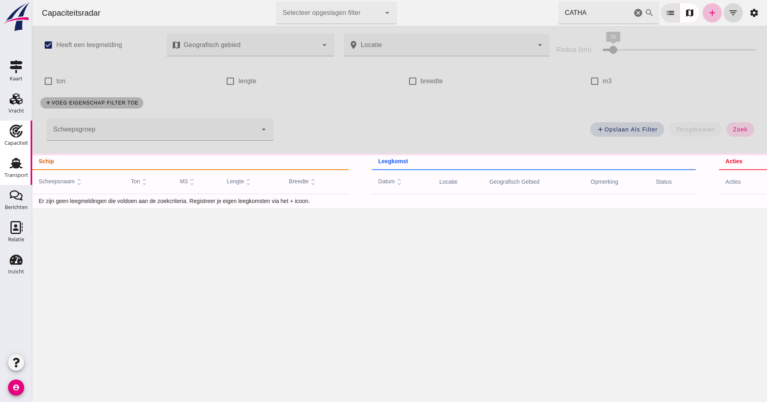
drag, startPoint x: 19, startPoint y: 161, endPoint x: 5, endPoint y: 164, distance: 13.5
click at [19, 162] on icon "Transport" at bounding box center [16, 163] width 13 height 13
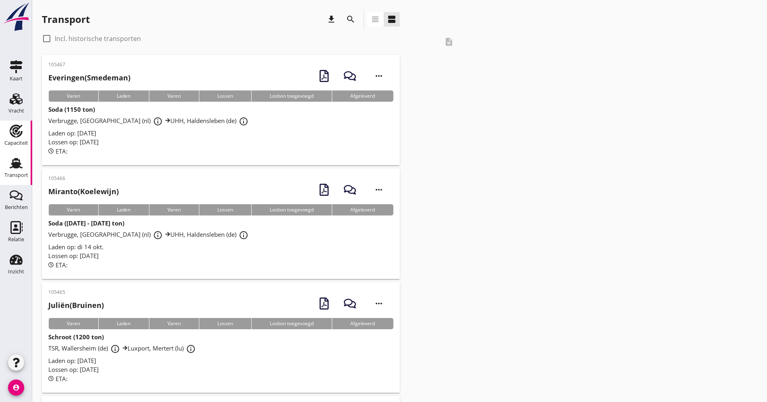
click at [17, 130] on use at bounding box center [16, 131] width 13 height 13
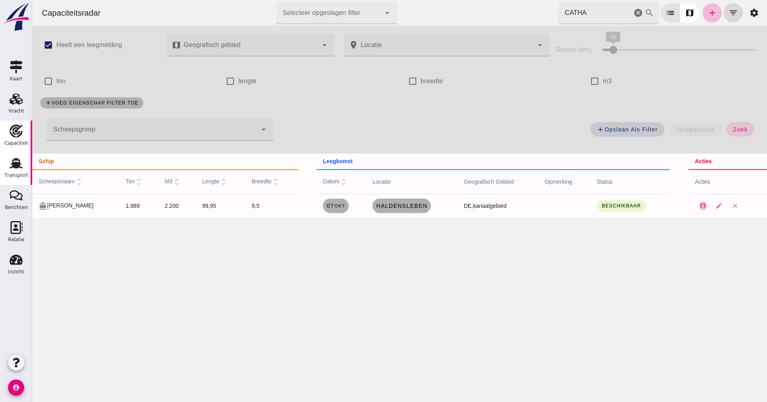
click at [16, 165] on use at bounding box center [16, 163] width 13 height 10
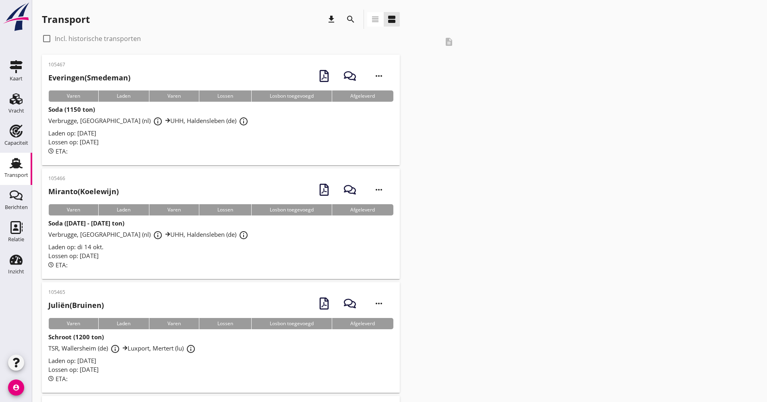
click at [16, 165] on use at bounding box center [16, 163] width 13 height 10
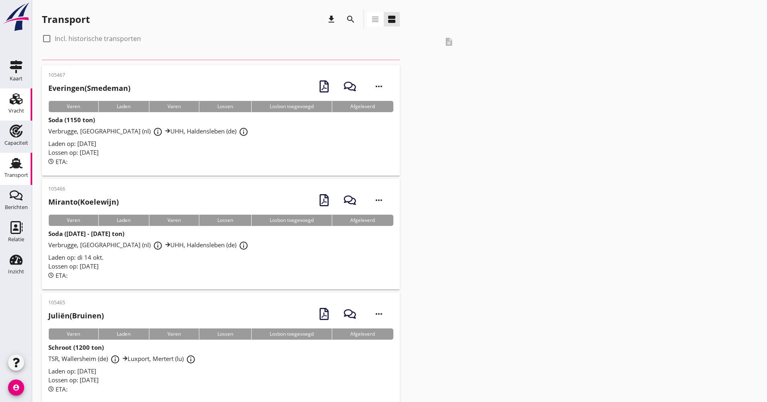
click at [21, 104] on icon "Vracht" at bounding box center [16, 99] width 13 height 13
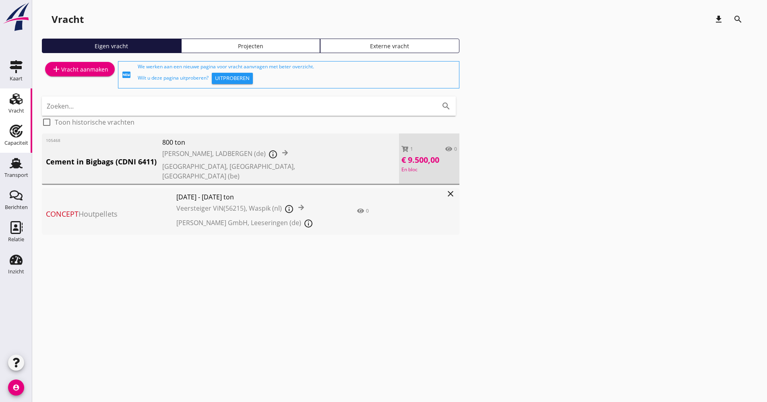
click at [28, 129] on link "Capaciteit Capaciteit" at bounding box center [16, 137] width 32 height 32
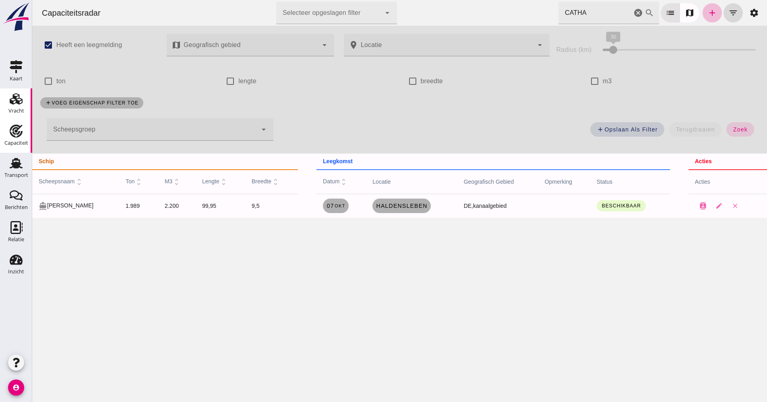
click at [17, 99] on use at bounding box center [16, 98] width 13 height 11
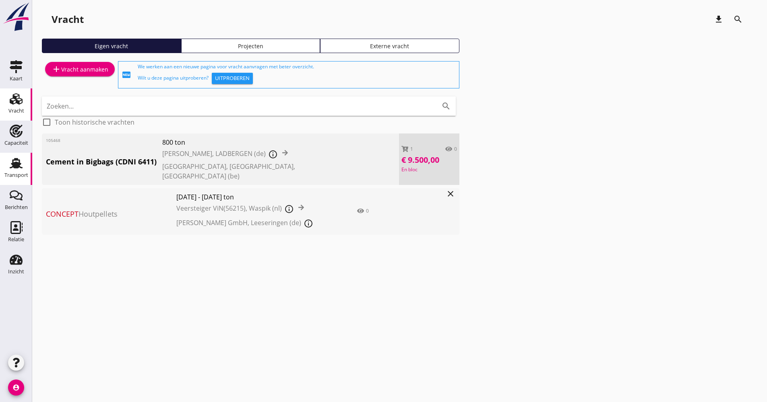
click at [24, 165] on div "Transport" at bounding box center [15, 163] width 19 height 13
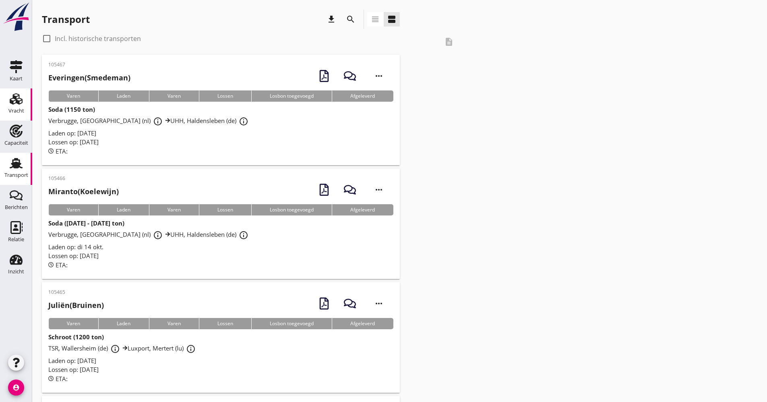
click at [25, 99] on div "Vracht" at bounding box center [15, 99] width 19 height 13
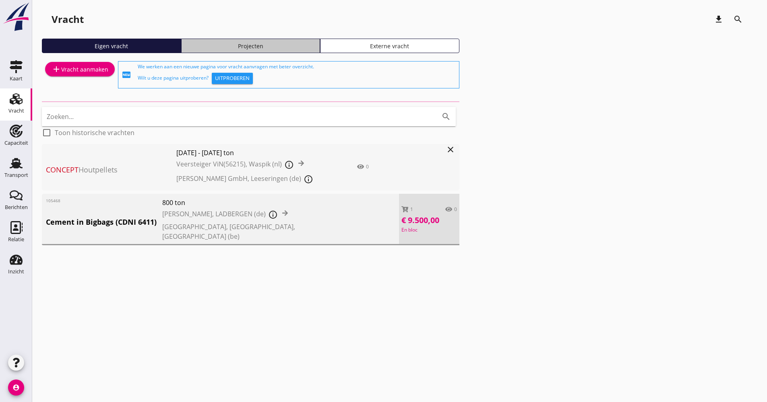
click at [246, 48] on div "Projecten" at bounding box center [251, 46] width 132 height 8
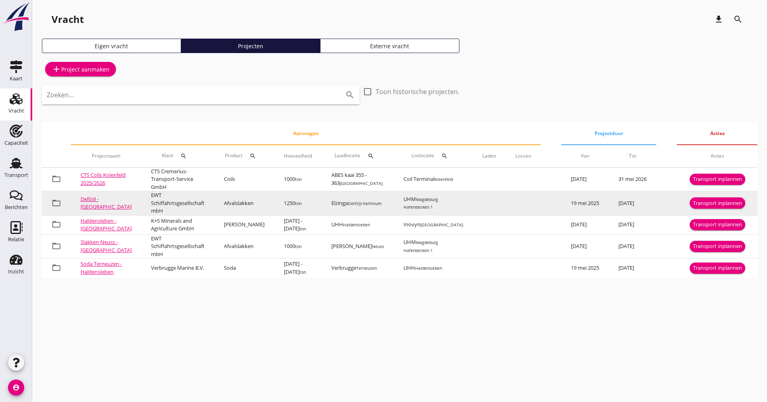
click at [712, 209] on button "Transport inplannen" at bounding box center [717, 203] width 56 height 11
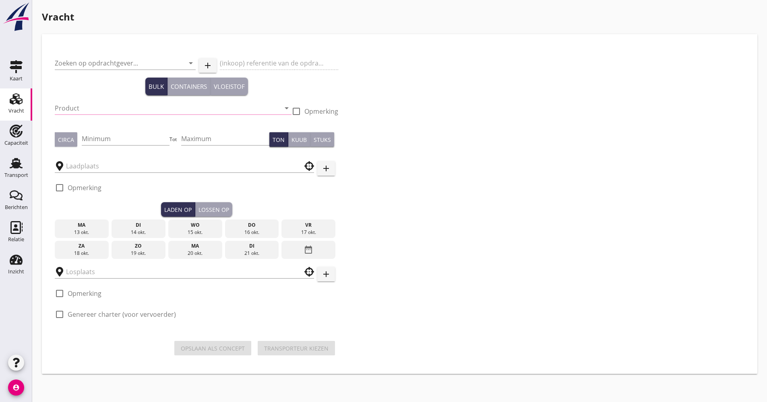
type input "EWT Schiffahrtsgesellschaft mbH"
type input "Afvalslakken (6152)"
type input "1250"
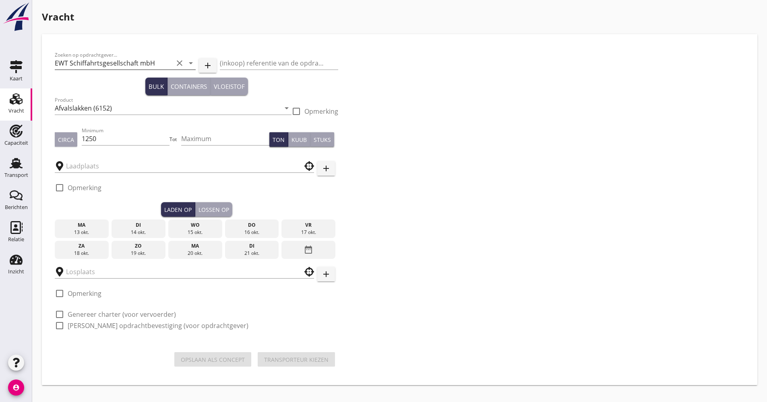
type input "Elzinga"
type input "UHM"
checkbox input "true"
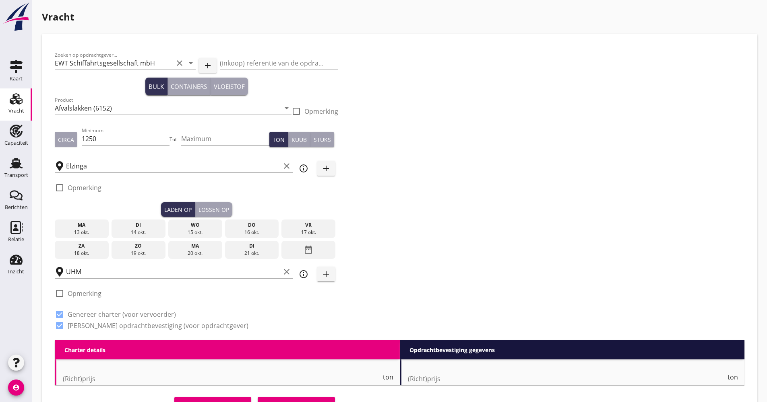
checkbox input "false"
radio input "false"
checkbox input "true"
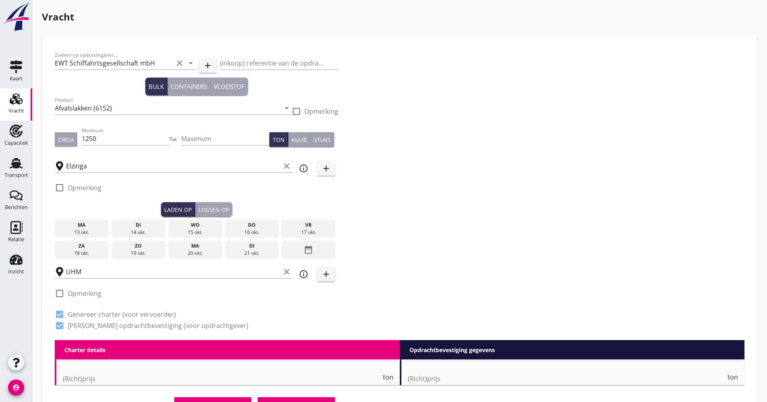
checkbox input "true"
type input "2"
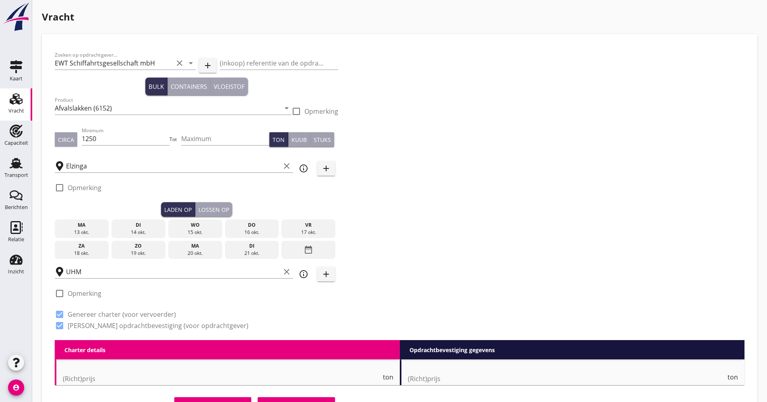
type input "21"
type input "12.25"
checkbox input "false"
radio input "false"
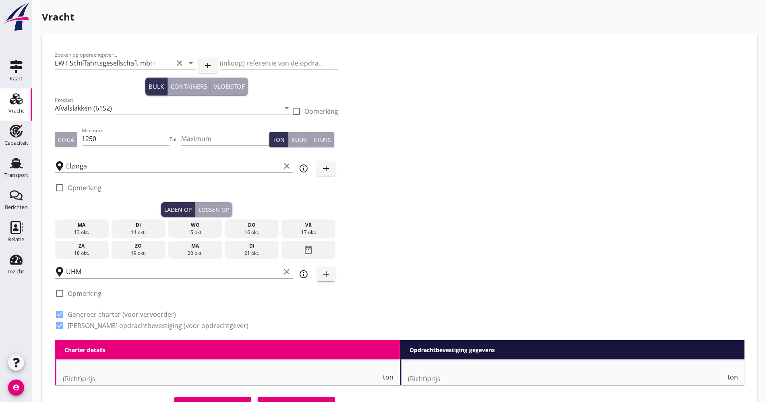
radio input "false"
checkbox input "true"
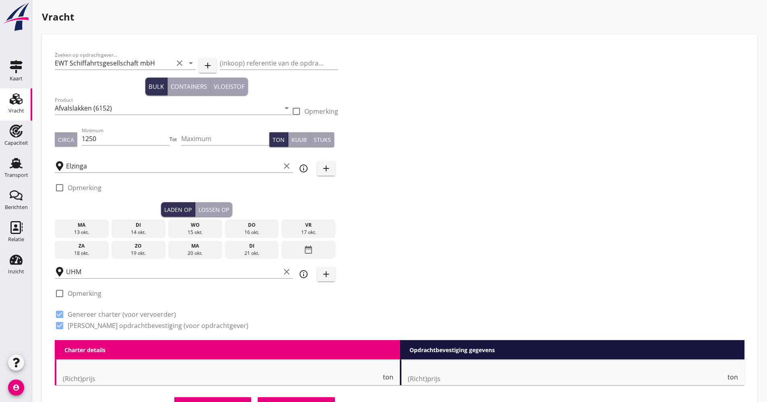
type input "2"
type input "1"
type input "21"
drag, startPoint x: 113, startPoint y: 136, endPoint x: 83, endPoint y: 137, distance: 29.8
click at [83, 137] on div "Circa Minimum 1250 Tot Maximum Ton Kuub Stuks" at bounding box center [196, 139] width 283 height 27
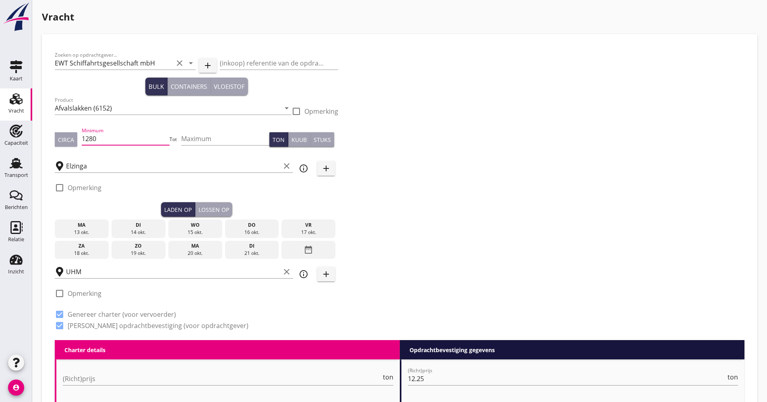
type input "1280"
click at [300, 248] on div "date_range" at bounding box center [308, 250] width 54 height 19
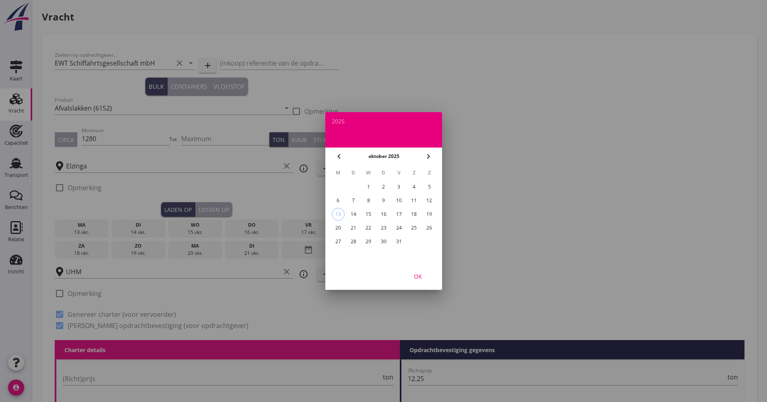
click at [397, 231] on div "24" at bounding box center [398, 228] width 13 height 13
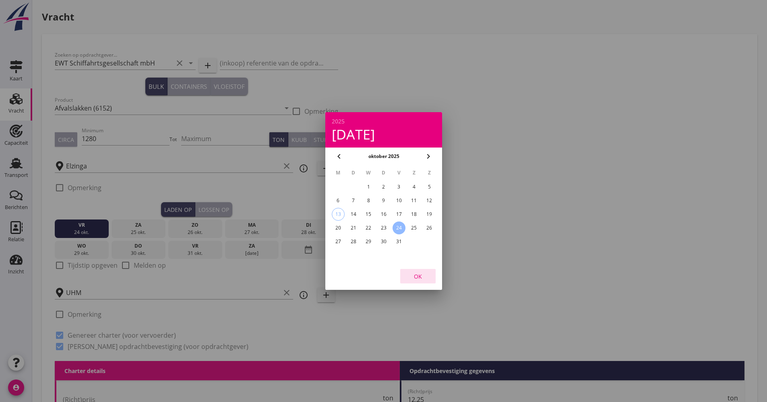
click at [414, 276] on button "OK" at bounding box center [417, 276] width 35 height 14
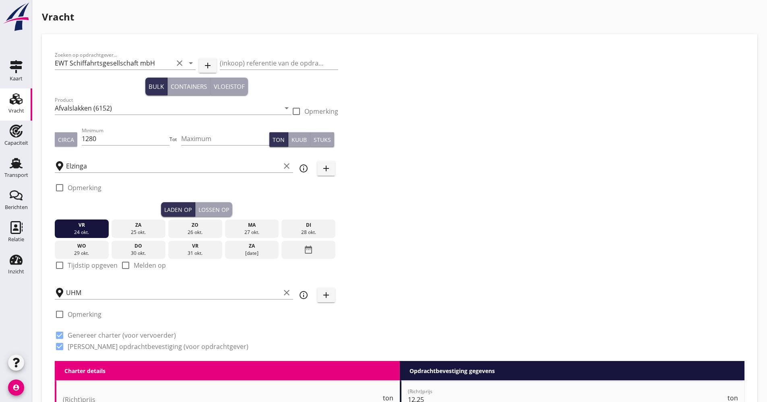
click at [415, 276] on div "Zoeken op opdrachtgever... EWT Schiffahrtsgesellschaft mbH clear arrow_drop_dow…" at bounding box center [400, 204] width 696 height 314
click at [88, 263] on label "Tijdstip opgeven" at bounding box center [93, 266] width 50 height 8
checkbox input "true"
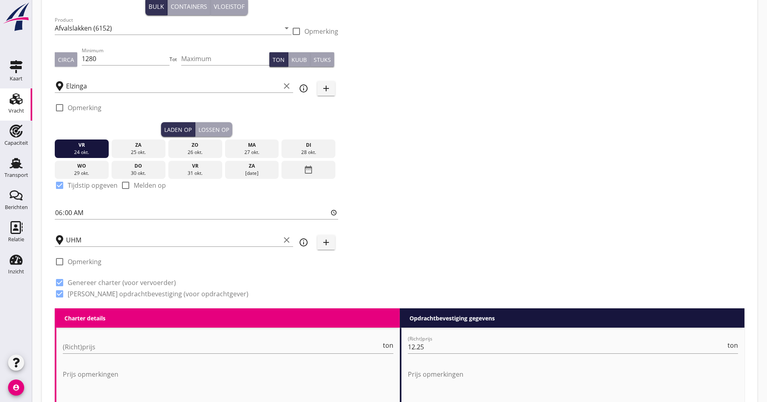
scroll to position [80, 0]
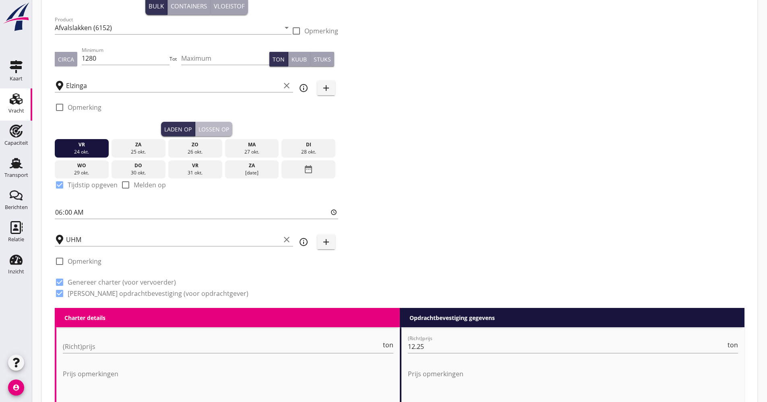
click at [210, 132] on div "Lossen op" at bounding box center [213, 129] width 31 height 8
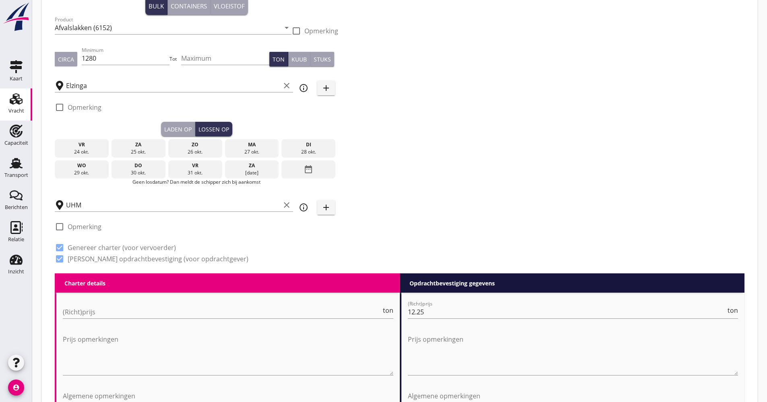
click at [301, 170] on div "date_range" at bounding box center [308, 170] width 54 height 19
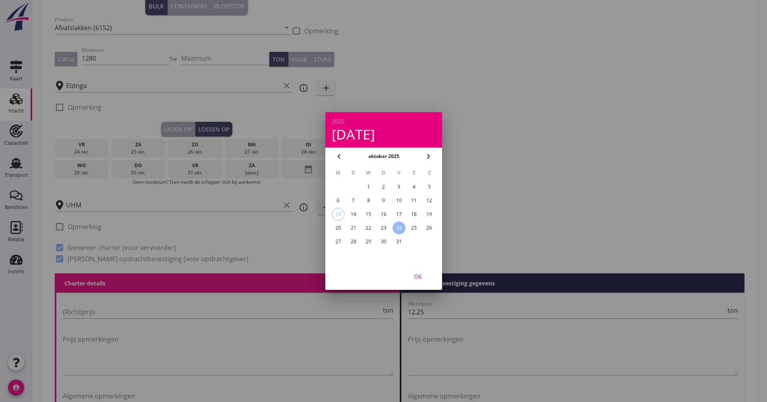
click at [430, 155] on icon "chevron_right" at bounding box center [428, 157] width 10 height 10
click at [341, 197] on div "3" at bounding box center [337, 200] width 13 height 13
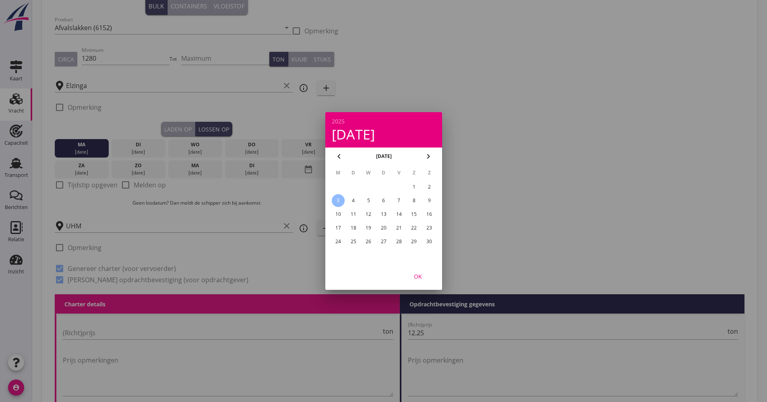
drag, startPoint x: 415, startPoint y: 275, endPoint x: 405, endPoint y: 275, distance: 10.5
click at [415, 276] on div "OK" at bounding box center [417, 276] width 23 height 8
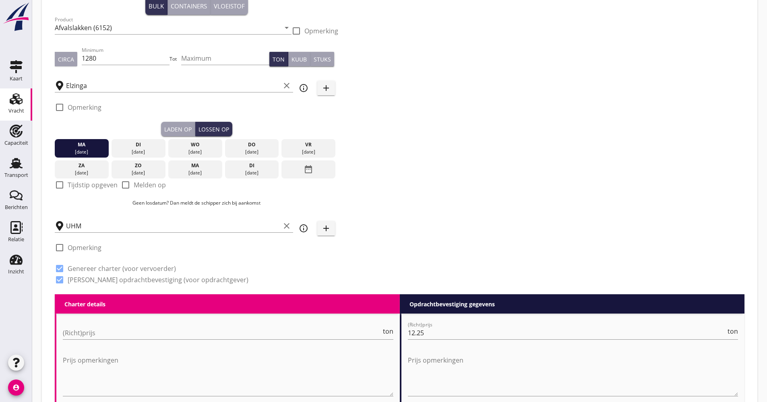
click at [85, 184] on label "Tijdstip opgeven" at bounding box center [93, 185] width 50 height 8
checkbox input "true"
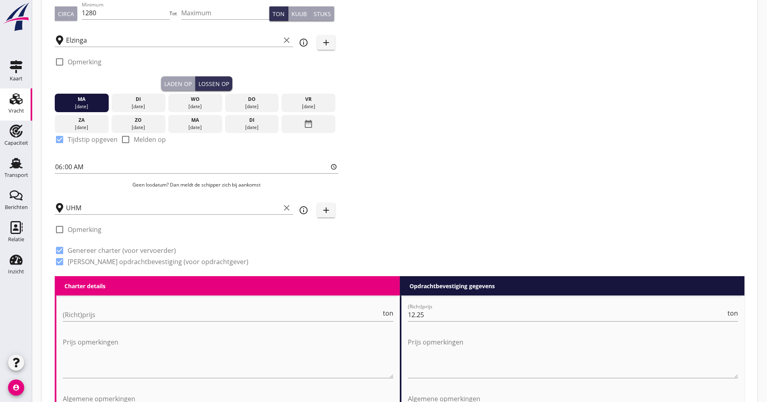
scroll to position [161, 0]
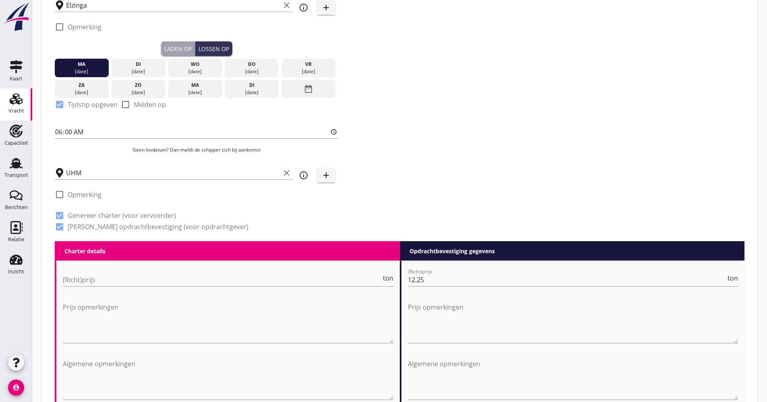
click at [111, 273] on div "(Richt)prijs ton" at bounding box center [228, 282] width 330 height 26
click at [109, 275] on input "(Richt)prijs" at bounding box center [222, 280] width 318 height 13
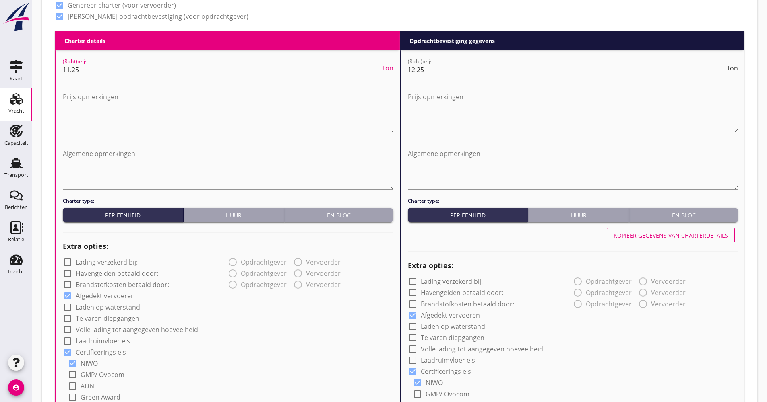
scroll to position [402, 0]
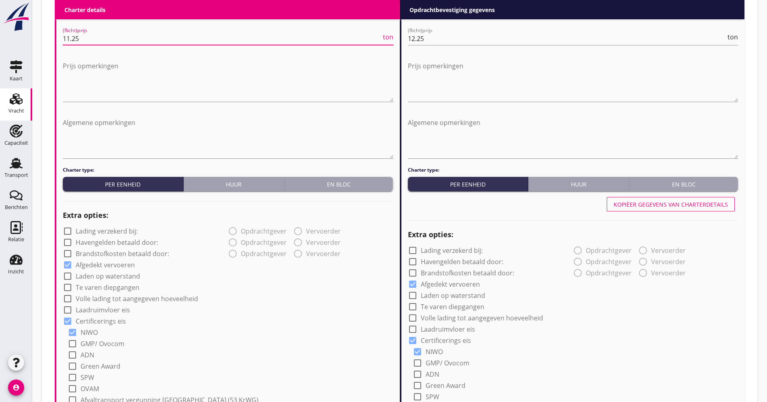
type input "11.25"
click at [109, 299] on label "Volle lading tot aangegeven hoeveelheid" at bounding box center [137, 299] width 122 height 8
checkbox input "true"
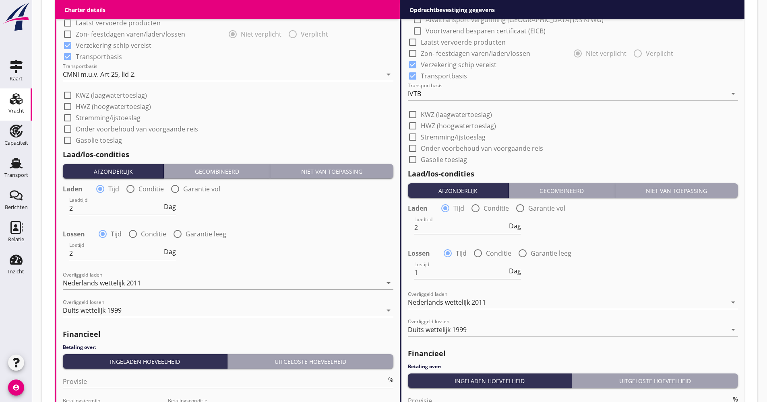
scroll to position [805, 0]
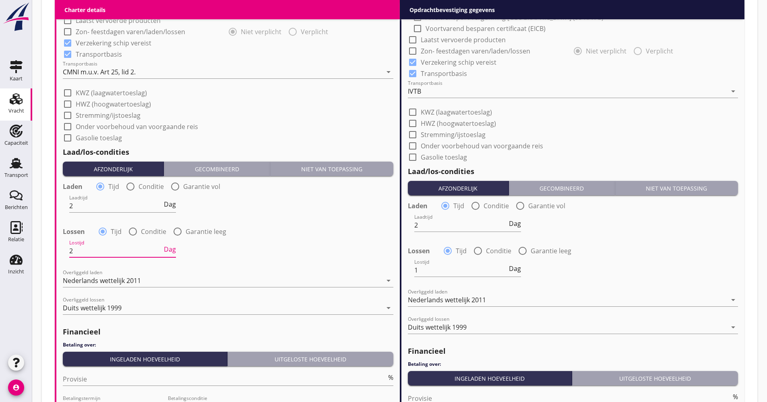
drag, startPoint x: 85, startPoint y: 252, endPoint x: 56, endPoint y: 254, distance: 29.0
click at [56, 254] on div "(Richt)prijs 11.25 ton Prijs opmerkingen Algemene opmerkingen Charter type: Per…" at bounding box center [227, 39] width 345 height 845
click at [175, 249] on span "Dag" at bounding box center [170, 249] width 12 height 6
click at [124, 251] on input "2" at bounding box center [111, 251] width 85 height 13
click at [162, 250] on span "Dienst" at bounding box center [166, 249] width 20 height 6
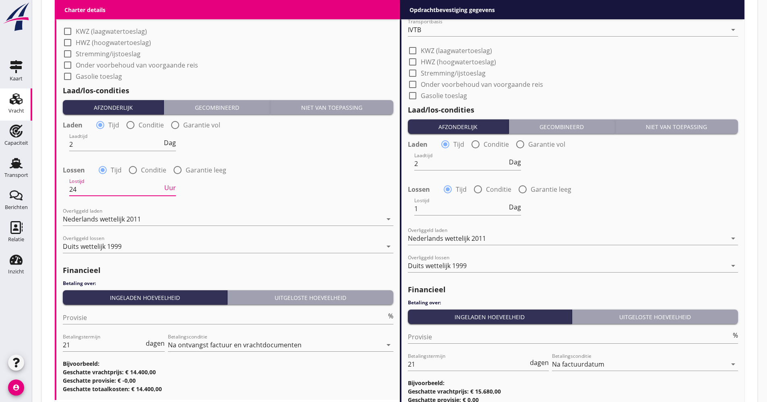
scroll to position [938, 0]
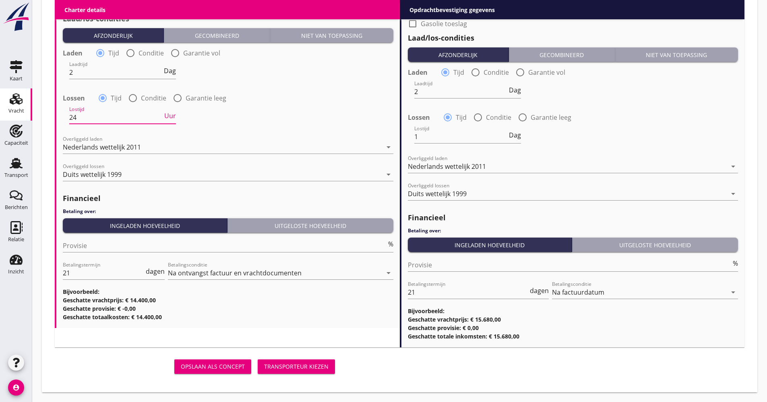
type input "24"
click at [97, 254] on div "Provisie %" at bounding box center [228, 249] width 330 height 21
click at [97, 250] on input "Provisie" at bounding box center [225, 245] width 324 height 13
type input "5.00"
drag, startPoint x: 98, startPoint y: 275, endPoint x: 196, endPoint y: 265, distance: 98.3
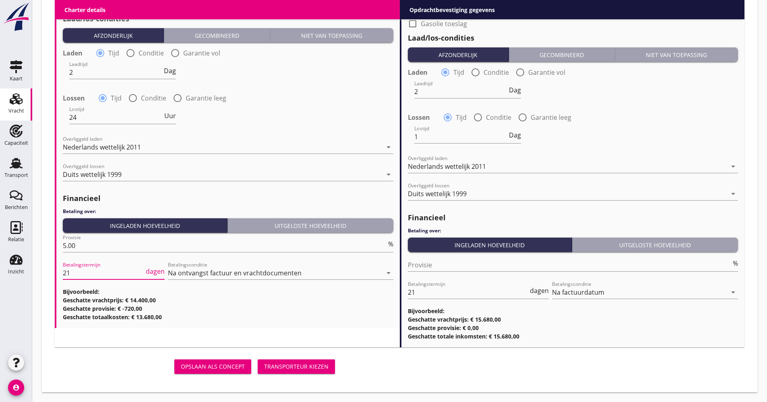
click at [305, 365] on div "Transporteur kiezen" at bounding box center [296, 367] width 64 height 8
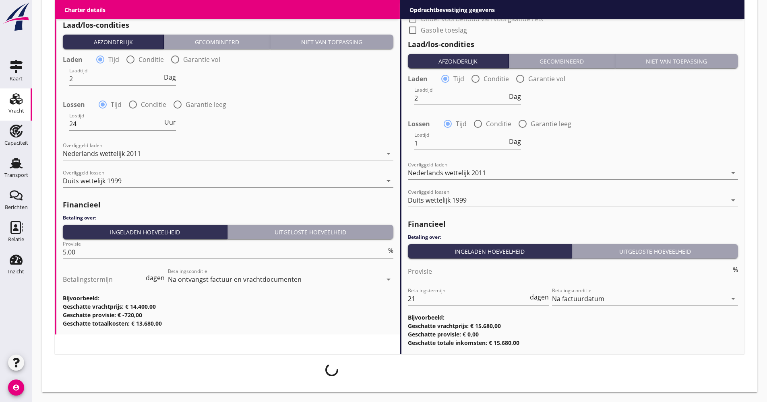
scroll to position [932, 0]
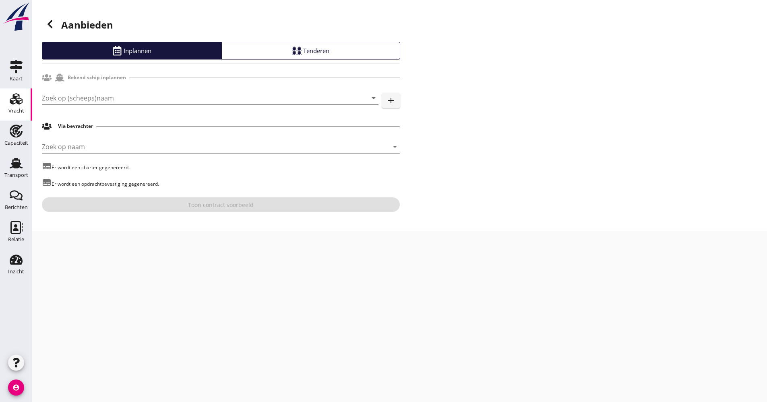
click at [109, 97] on input "Zoek op (scheeps)naam" at bounding box center [199, 98] width 314 height 13
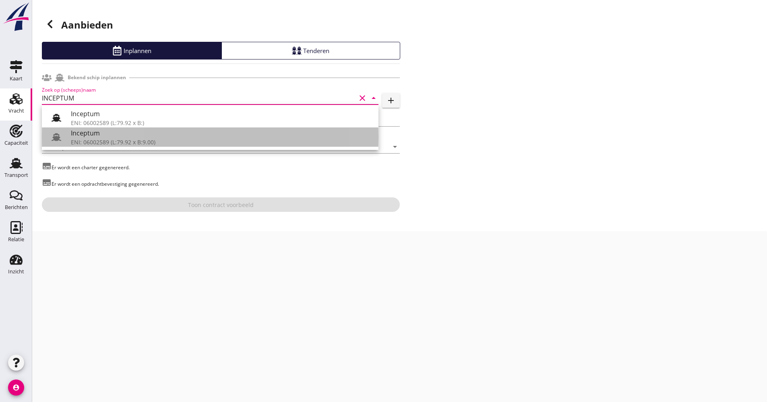
click at [83, 136] on div "Inceptum" at bounding box center [221, 133] width 301 height 10
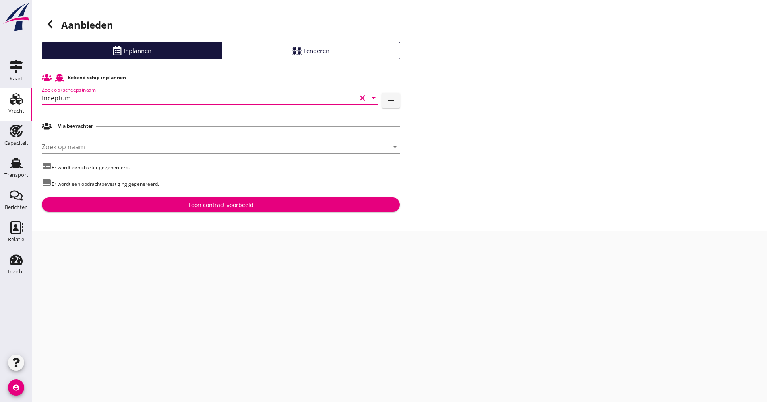
type input "Inceptum"
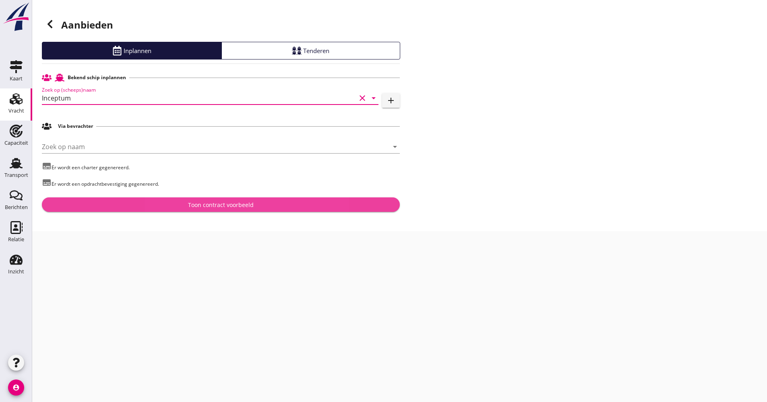
click at [119, 210] on button "Toon contract voorbeeld" at bounding box center [221, 205] width 358 height 14
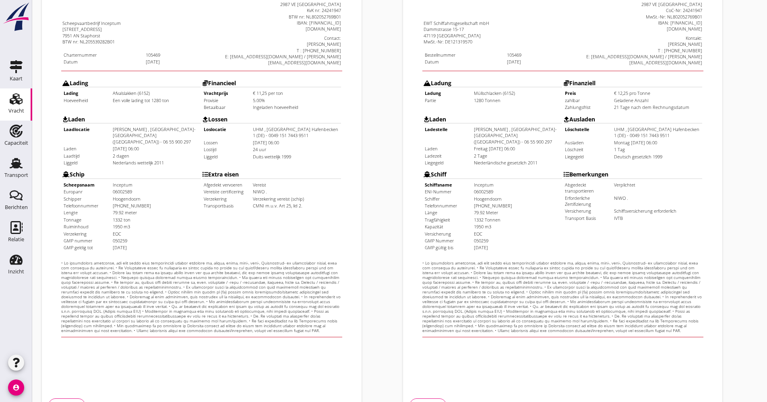
scroll to position [194, 0]
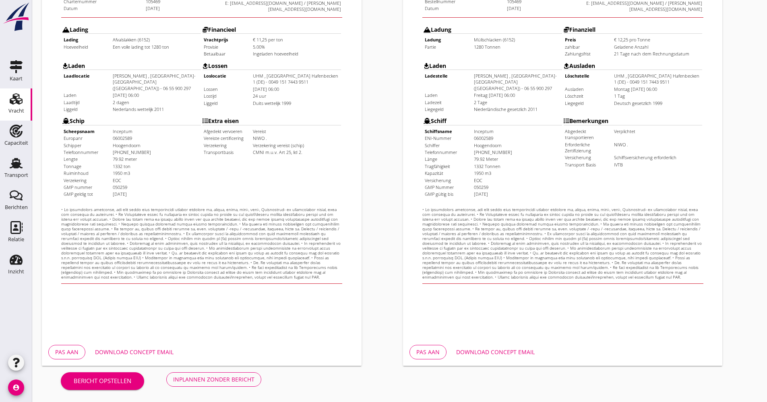
click at [141, 354] on div "Download concept email" at bounding box center [134, 352] width 78 height 8
click at [211, 377] on div "Inplannen zonder bericht" at bounding box center [213, 379] width 81 height 8
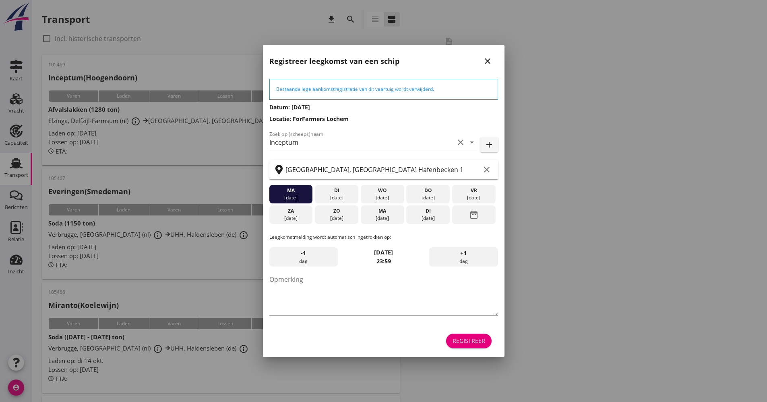
click at [481, 340] on div "Registreer" at bounding box center [468, 341] width 33 height 8
